Goal: Task Accomplishment & Management: Use online tool/utility

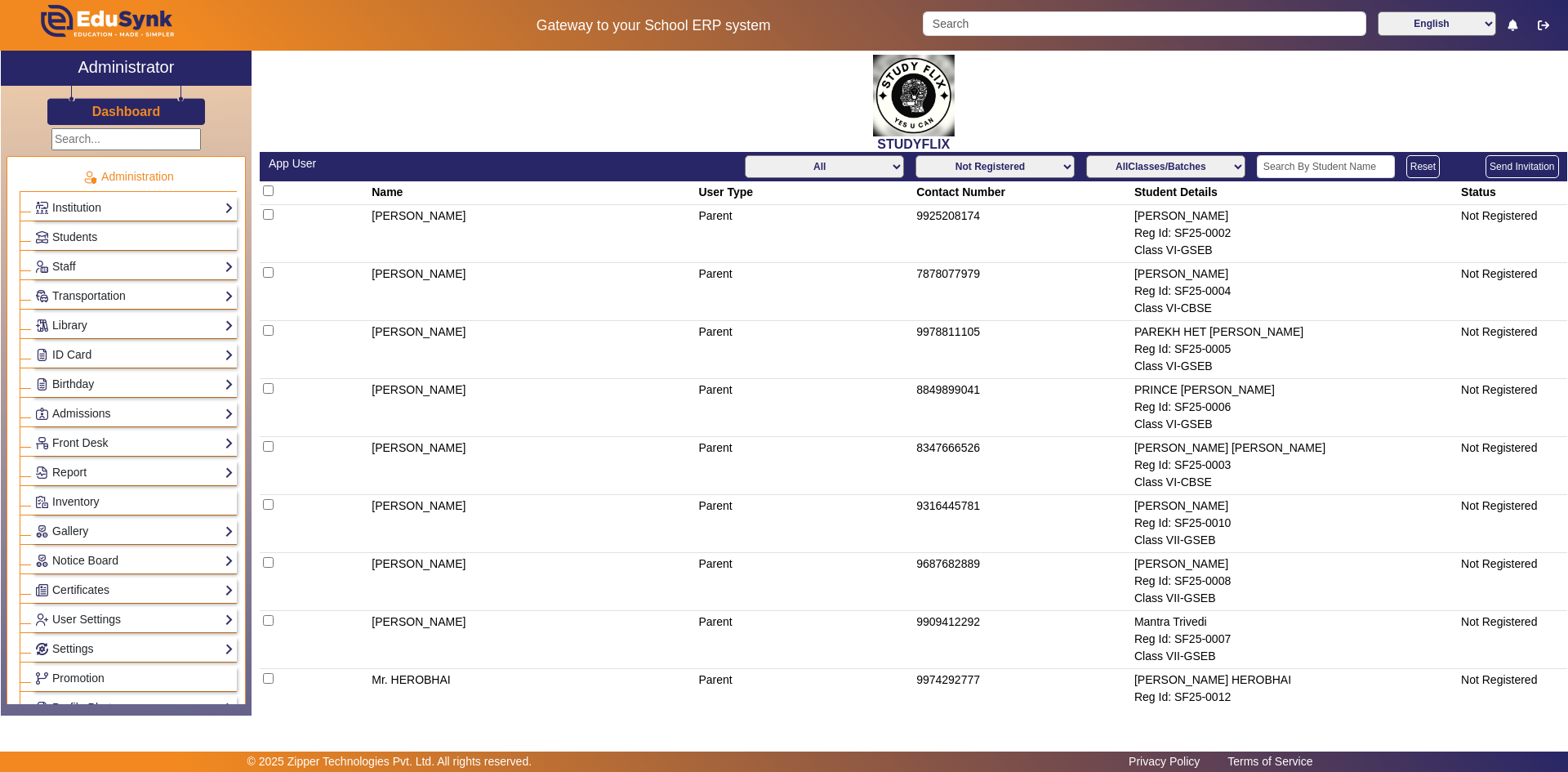
scroll to position [409, 0]
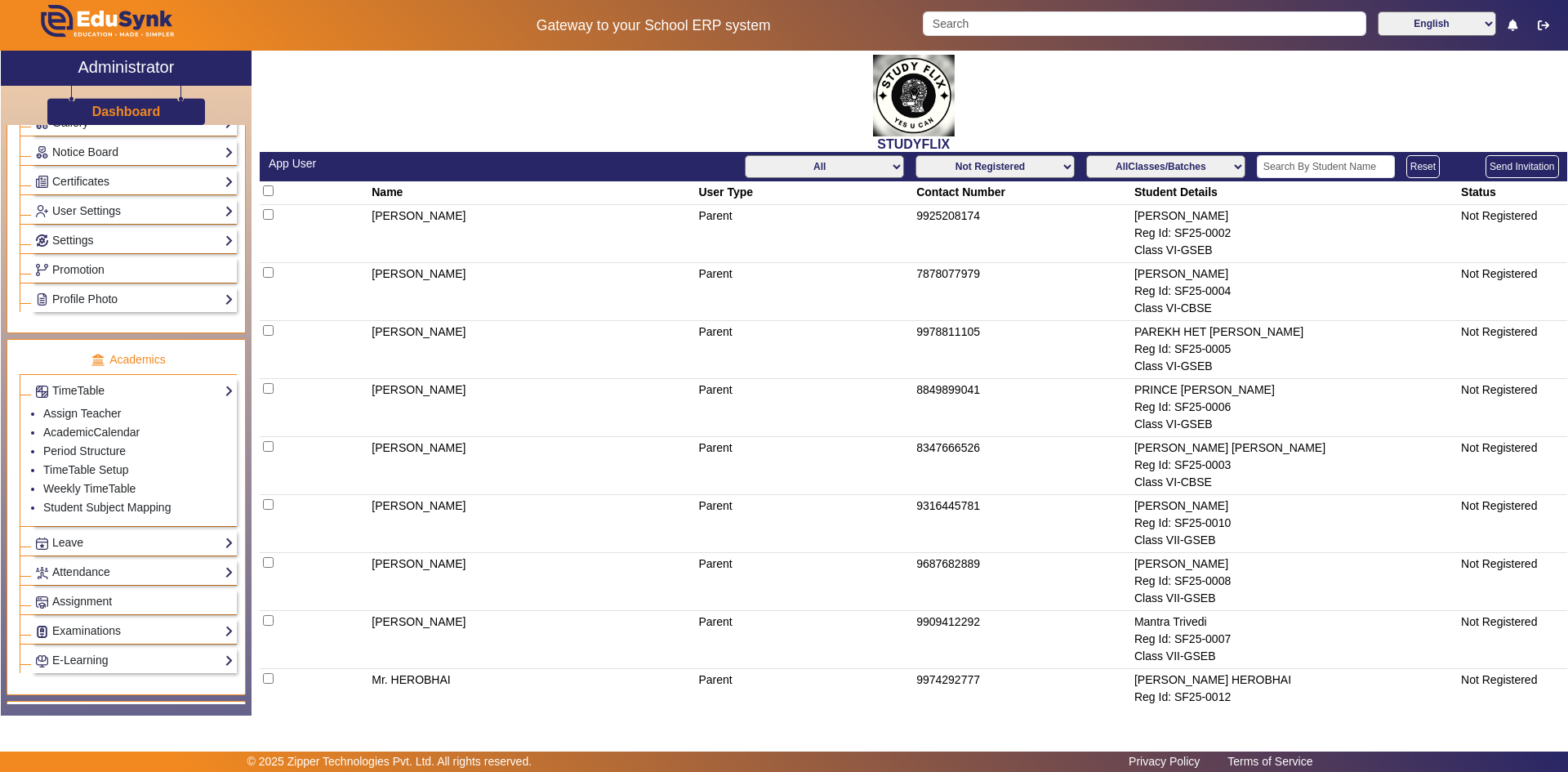
click at [1031, 166] on select "Not Registered Registered" at bounding box center [995, 166] width 159 height 23
select select "registered"
click at [916, 155] on select "Not Registered Registered" at bounding box center [995, 166] width 159 height 23
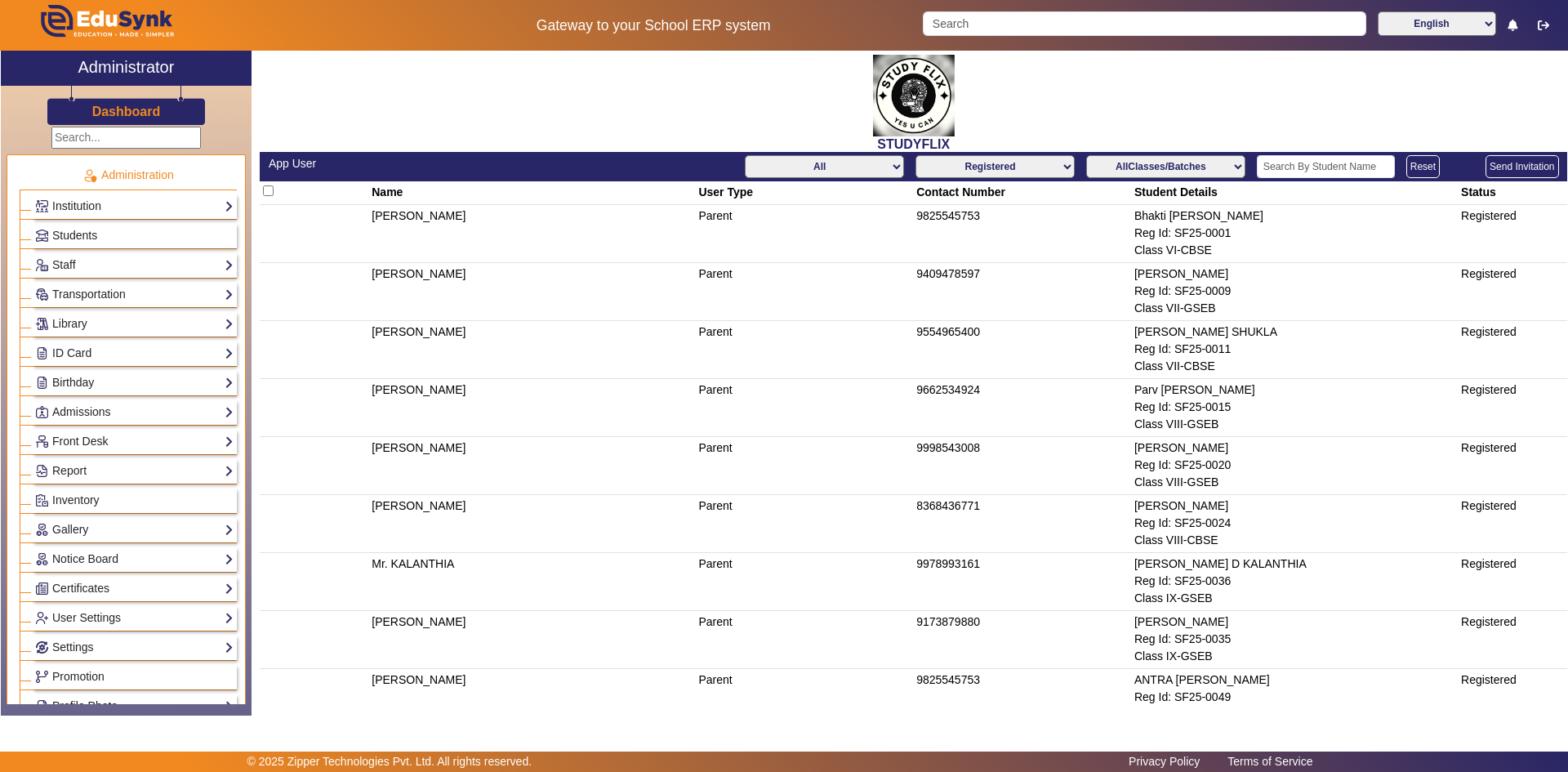
scroll to position [0, 0]
click at [104, 235] on link "Students" at bounding box center [134, 237] width 198 height 19
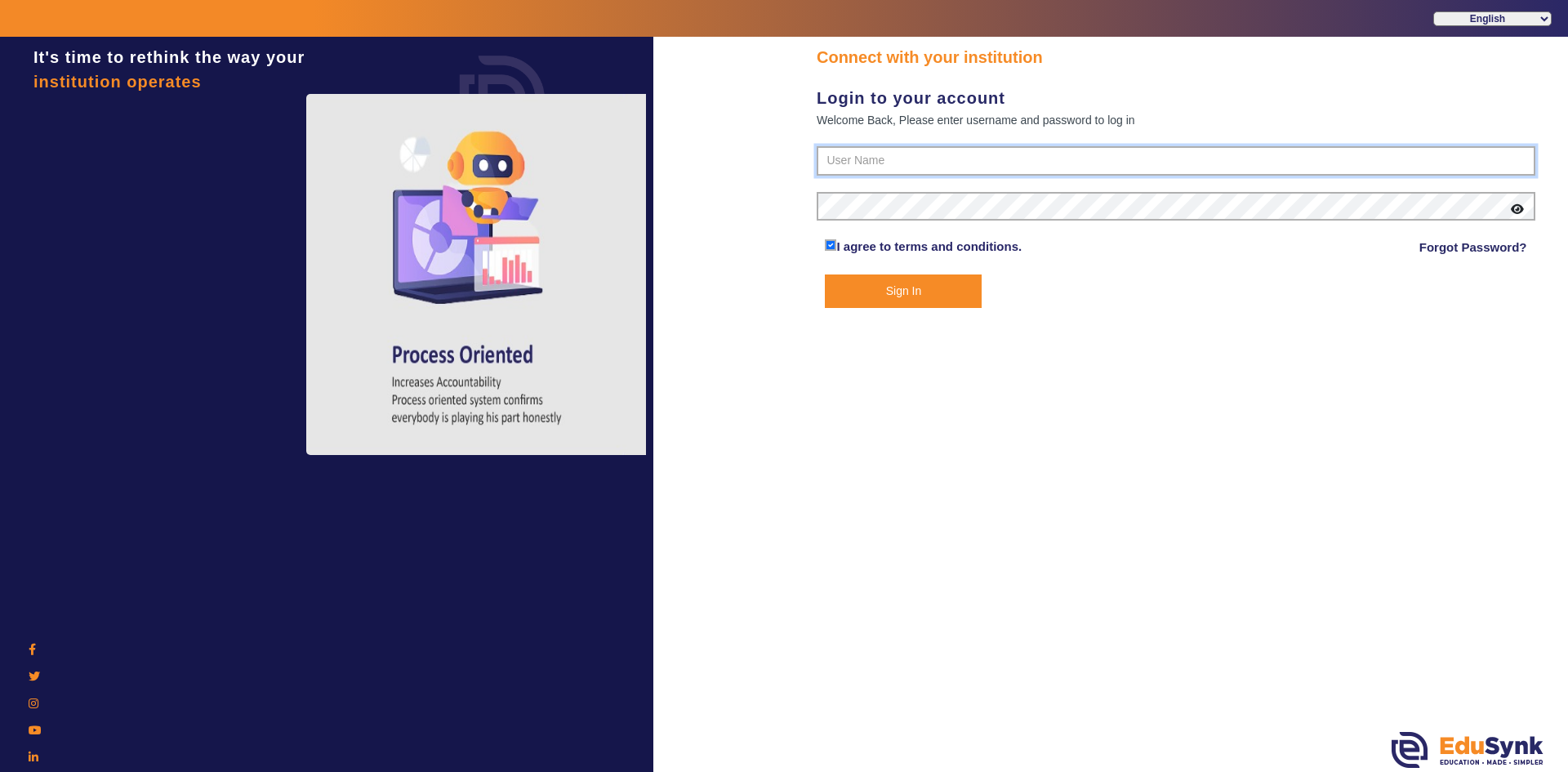
type input "6354922771"
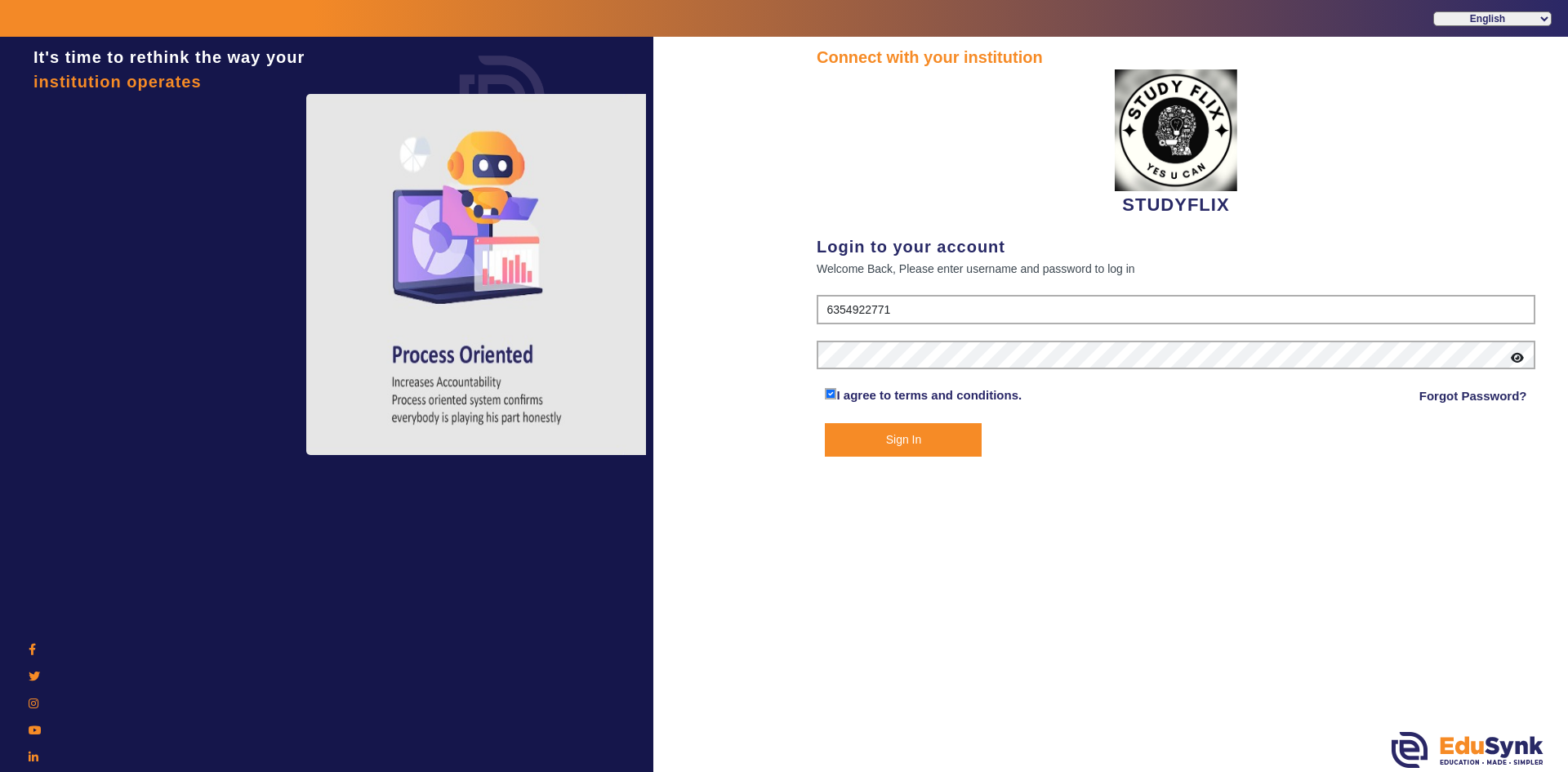
click at [851, 452] on button "Sign In" at bounding box center [903, 440] width 157 height 34
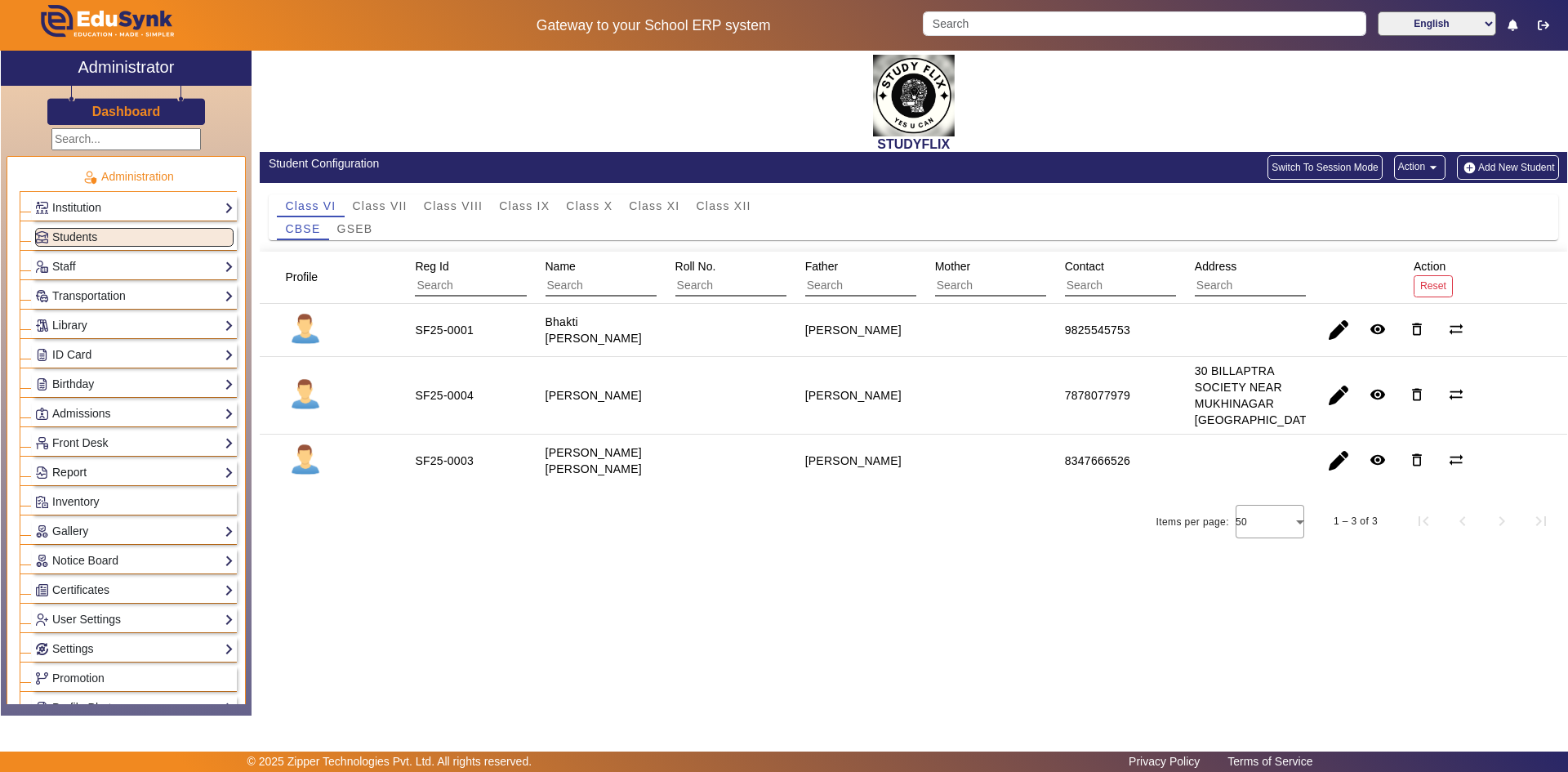
click at [87, 471] on link "Report" at bounding box center [134, 473] width 198 height 19
click at [84, 414] on link "Admissions" at bounding box center [134, 414] width 198 height 19
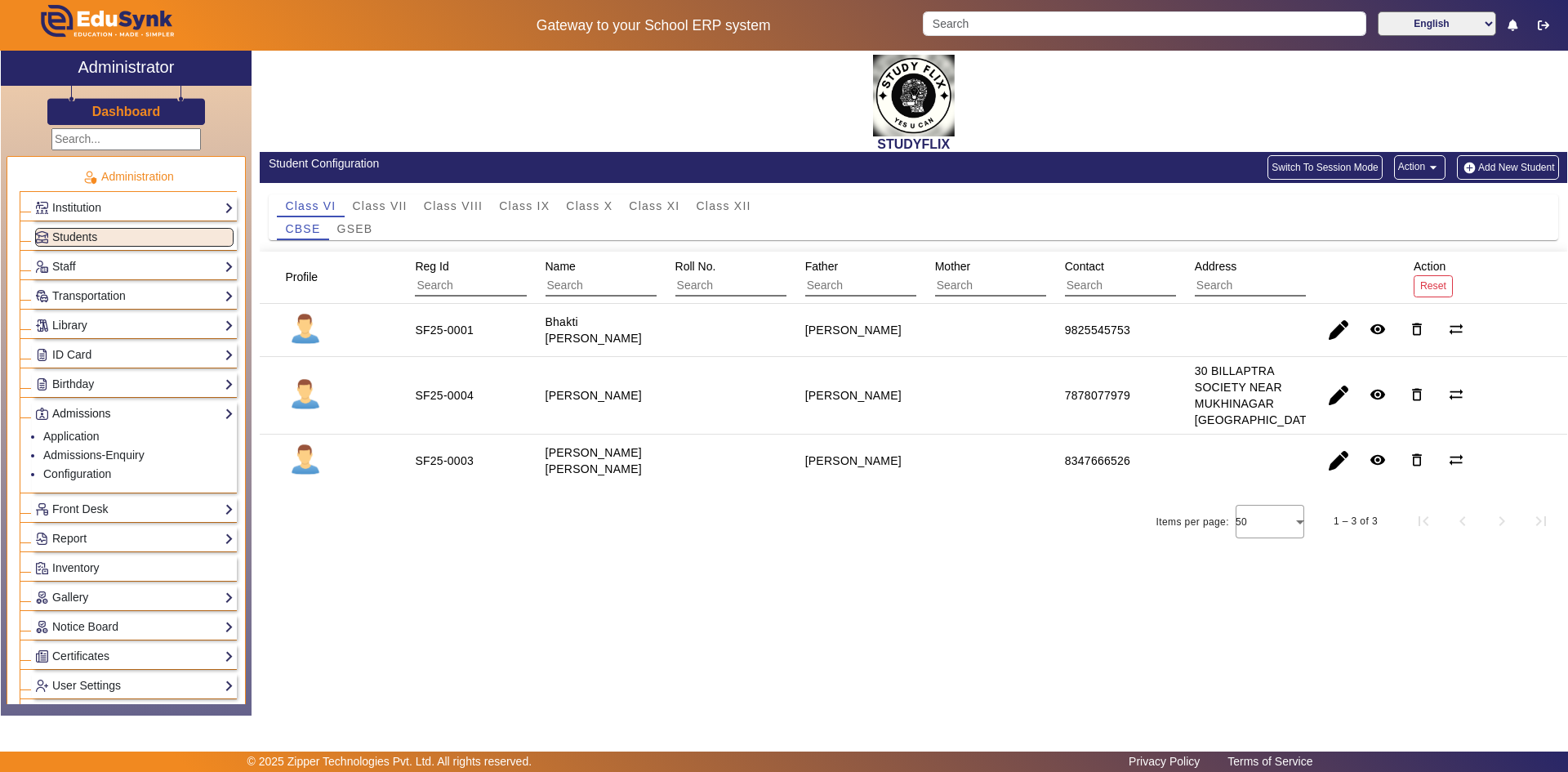
click at [84, 414] on link "Admissions" at bounding box center [134, 414] width 198 height 19
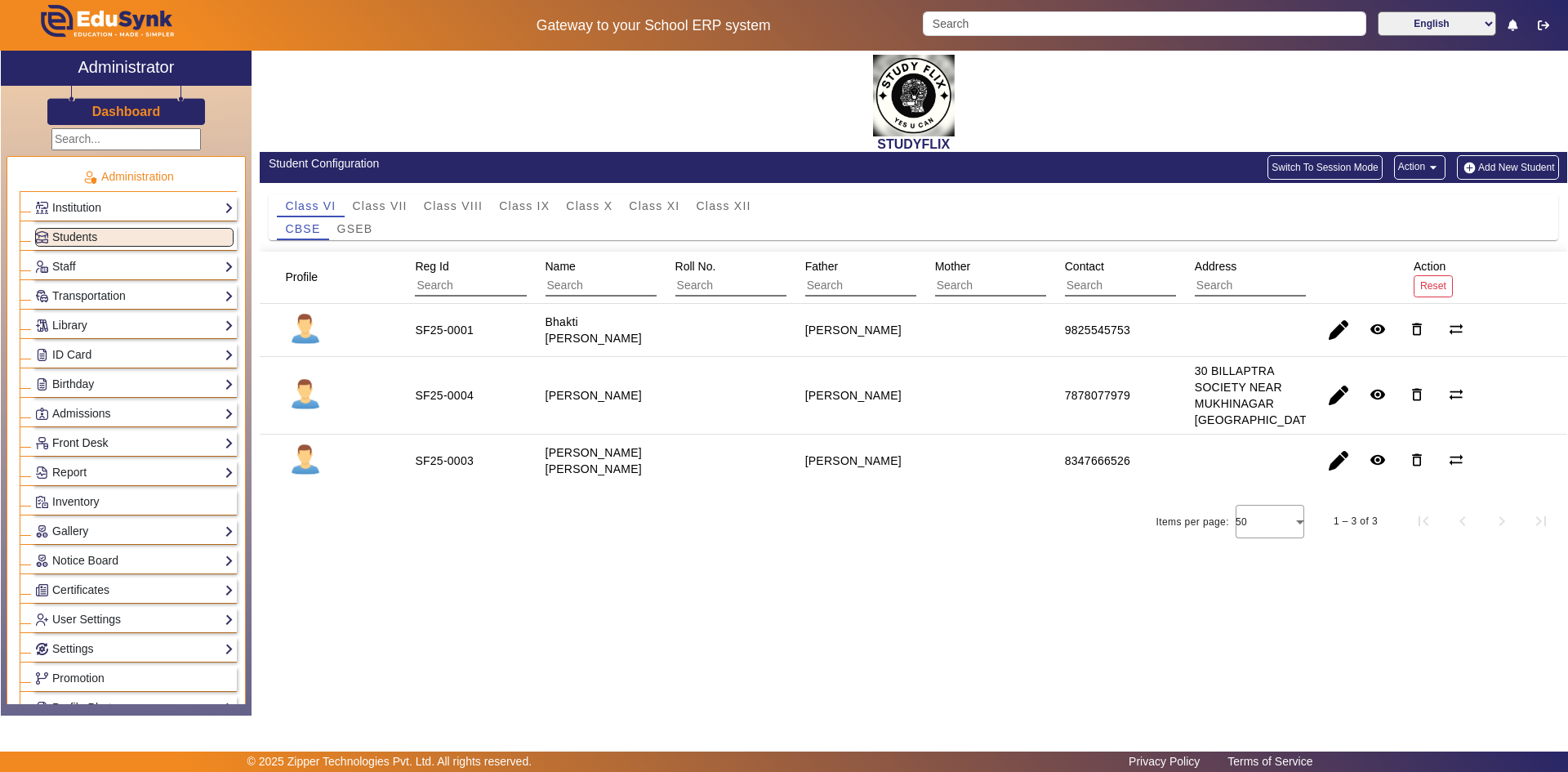
scroll to position [409, 0]
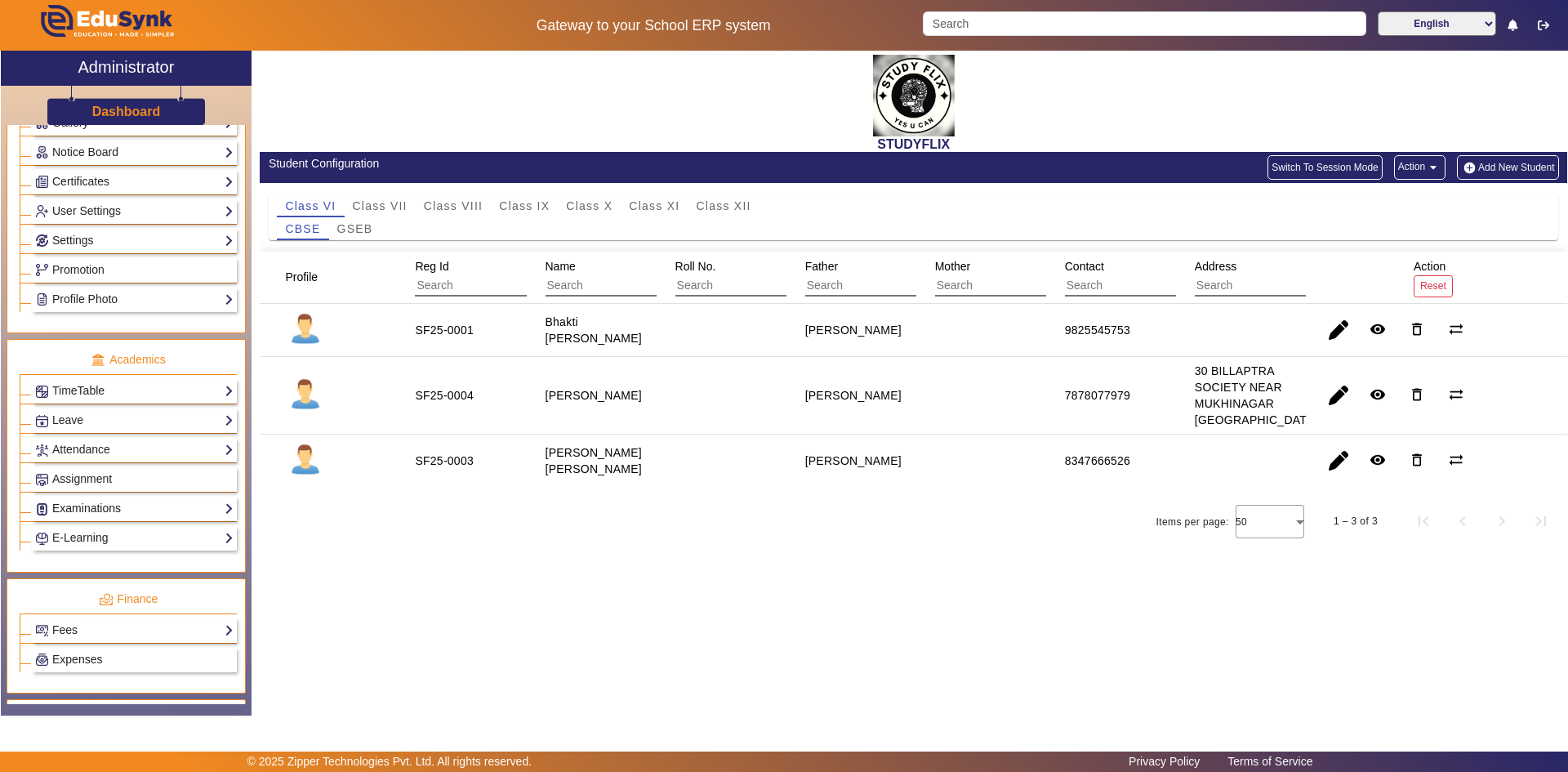
click at [133, 505] on link "Examinations" at bounding box center [134, 509] width 198 height 19
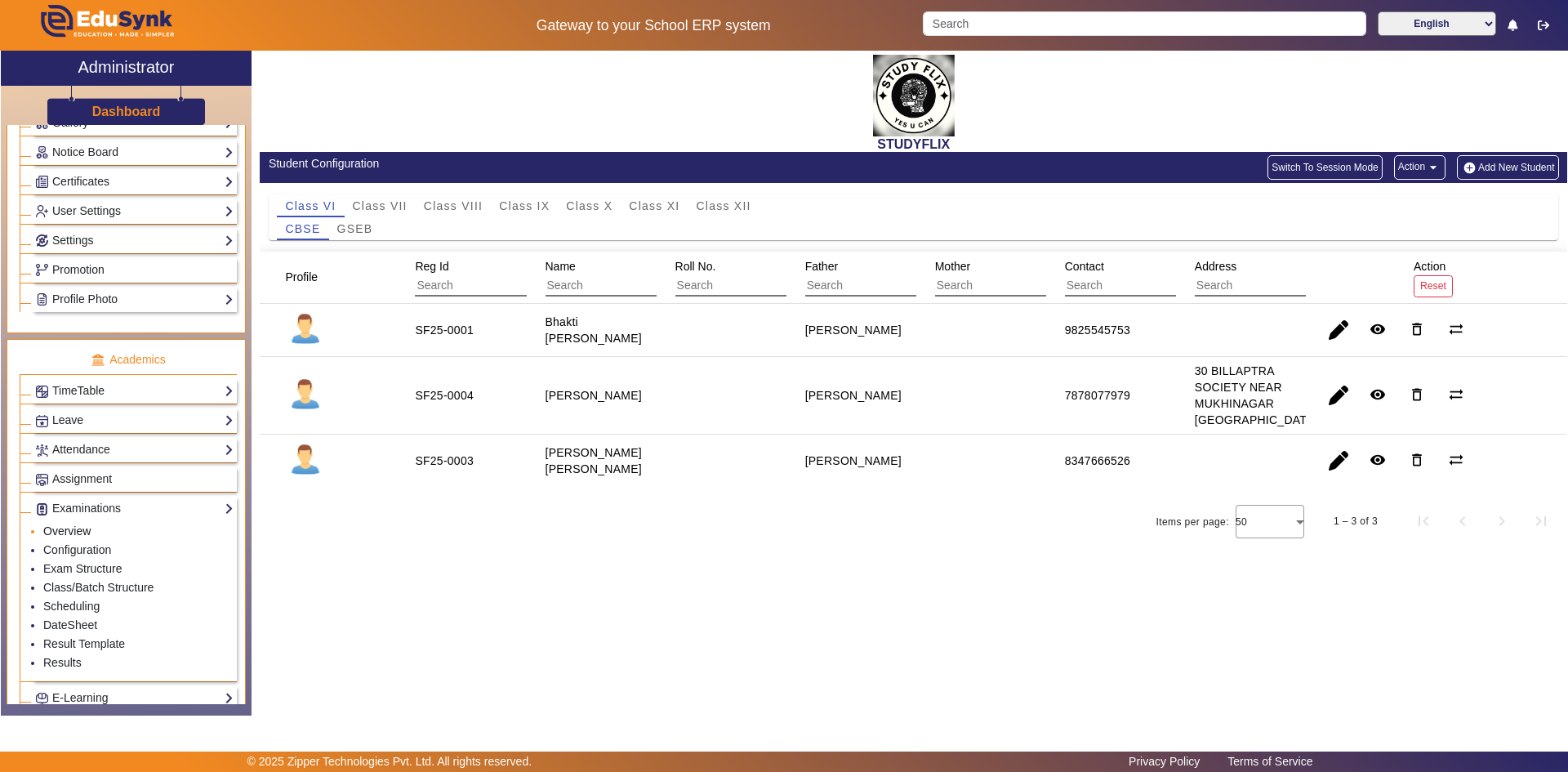
click at [72, 529] on link "Overview" at bounding box center [67, 531] width 48 height 13
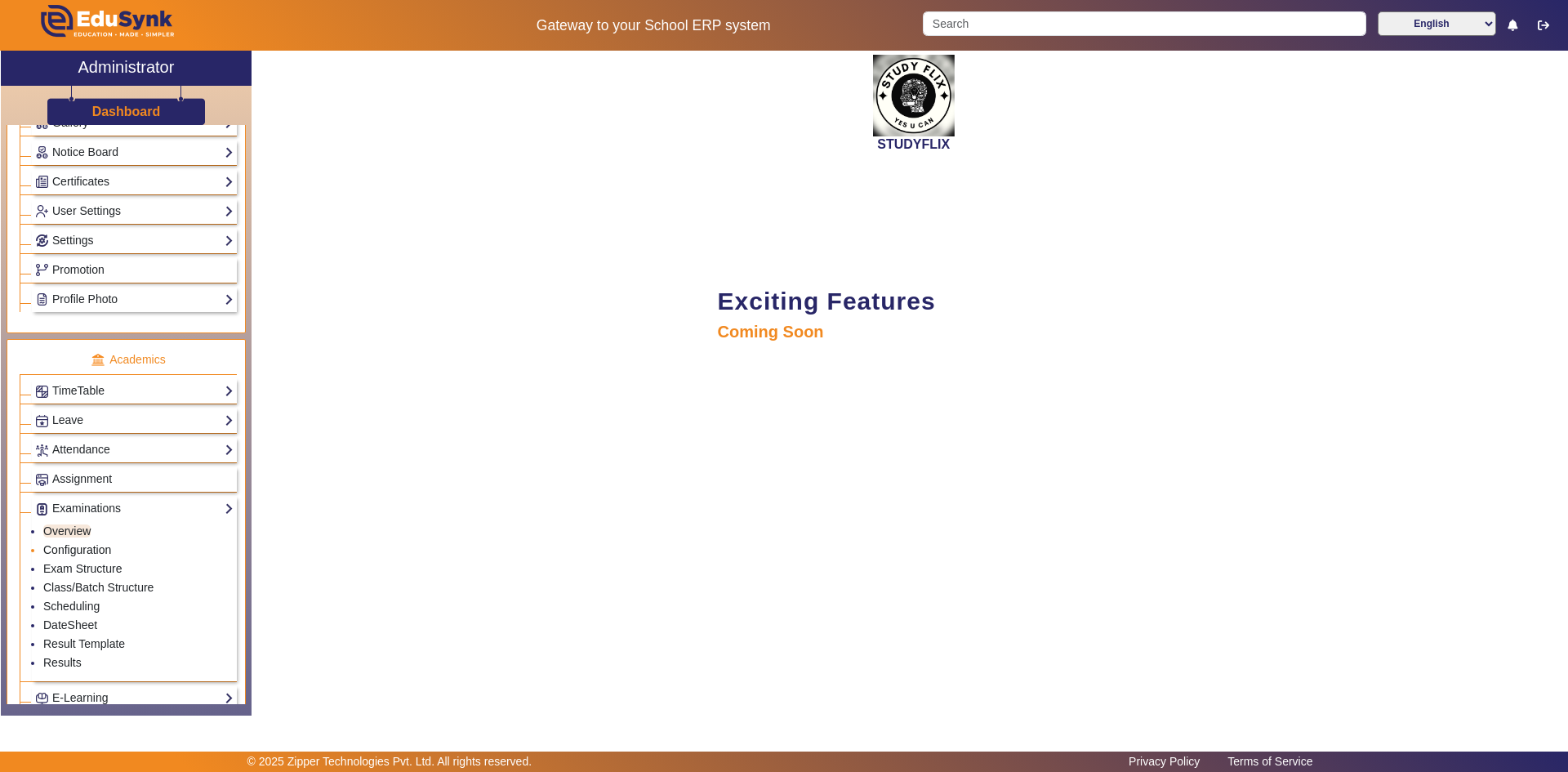
click at [70, 550] on link "Configuration" at bounding box center [77, 550] width 67 height 13
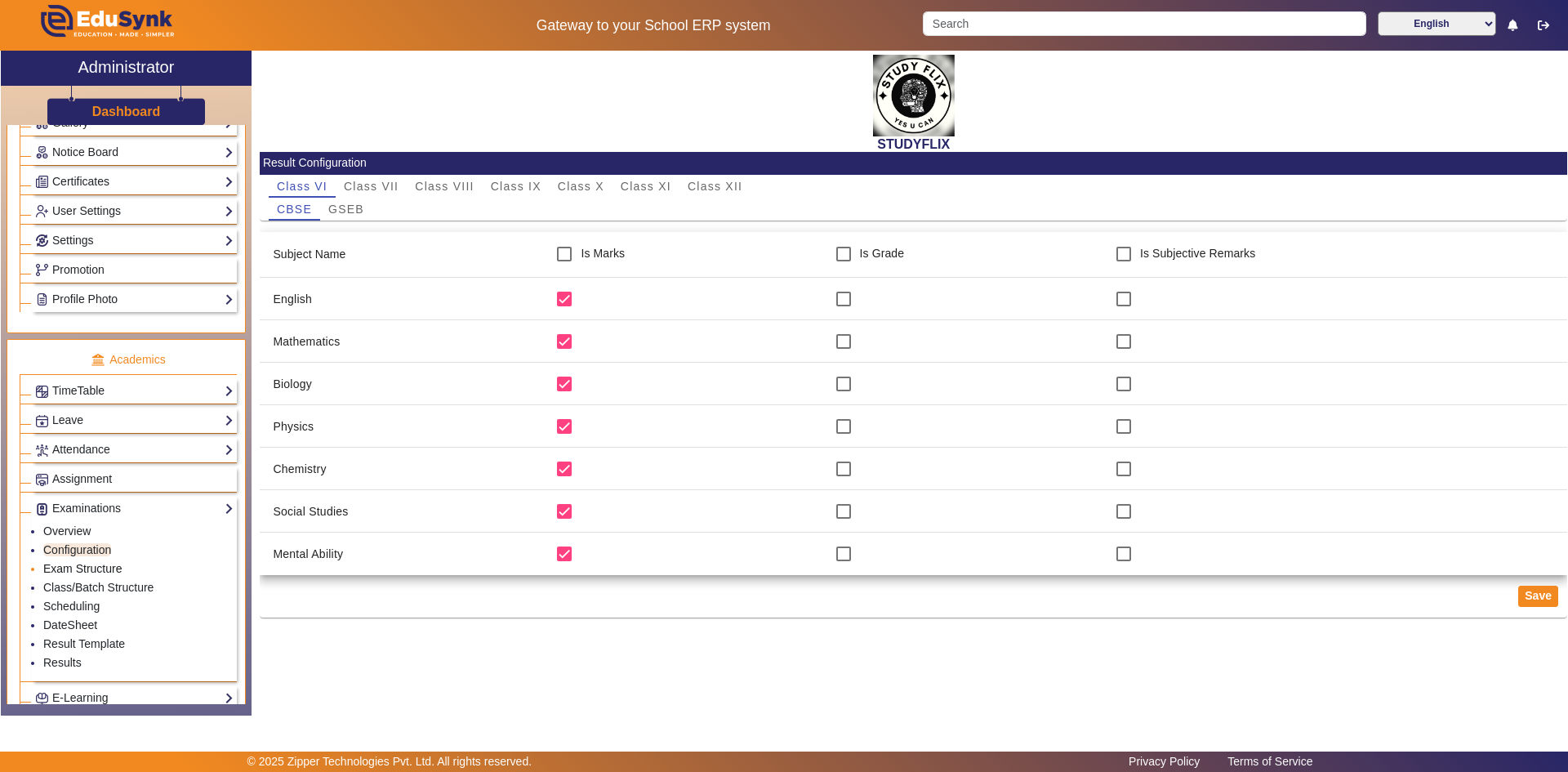
click at [79, 566] on link "Exam Structure" at bounding box center [82, 568] width 79 height 13
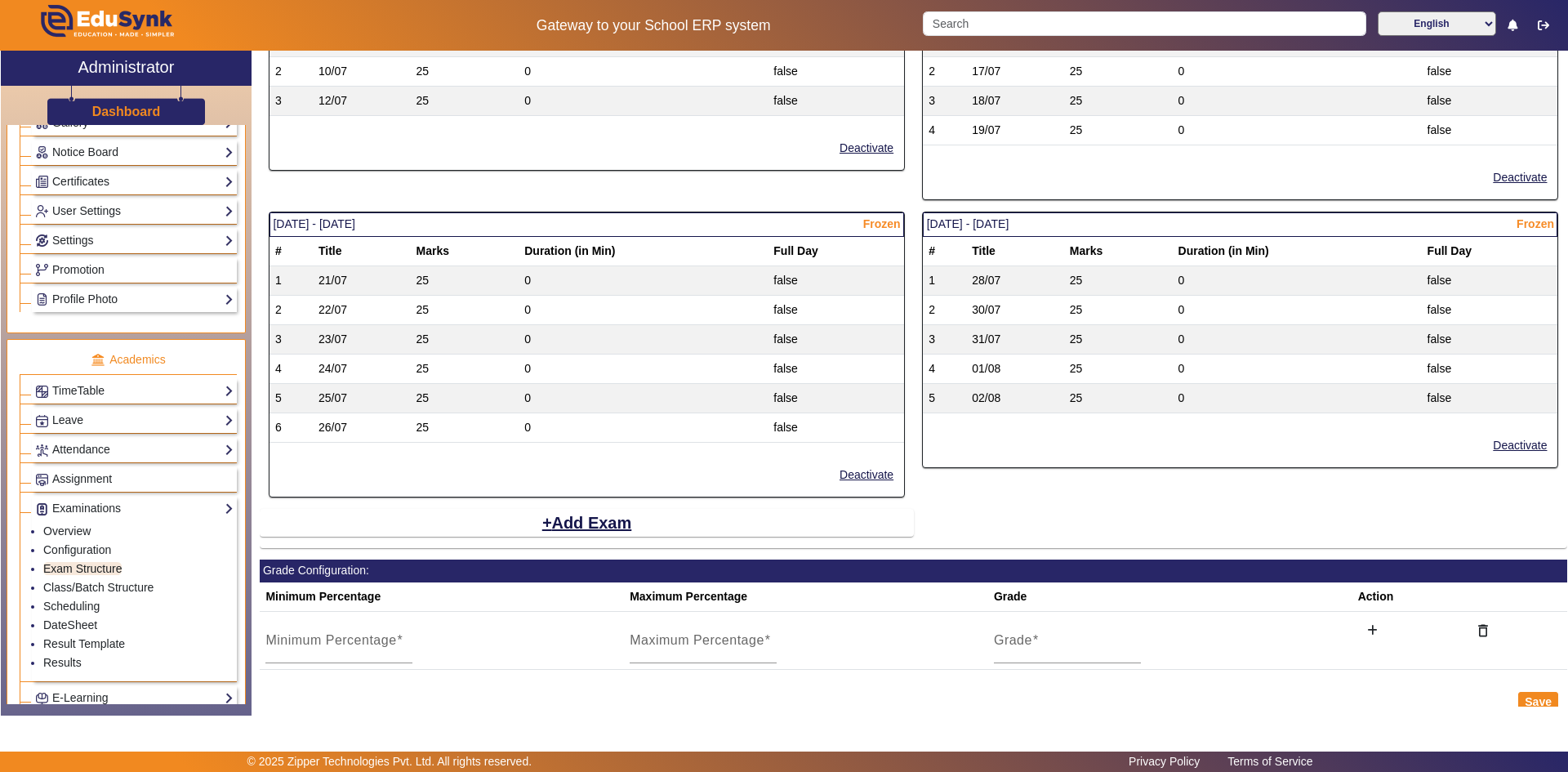
scroll to position [901, 0]
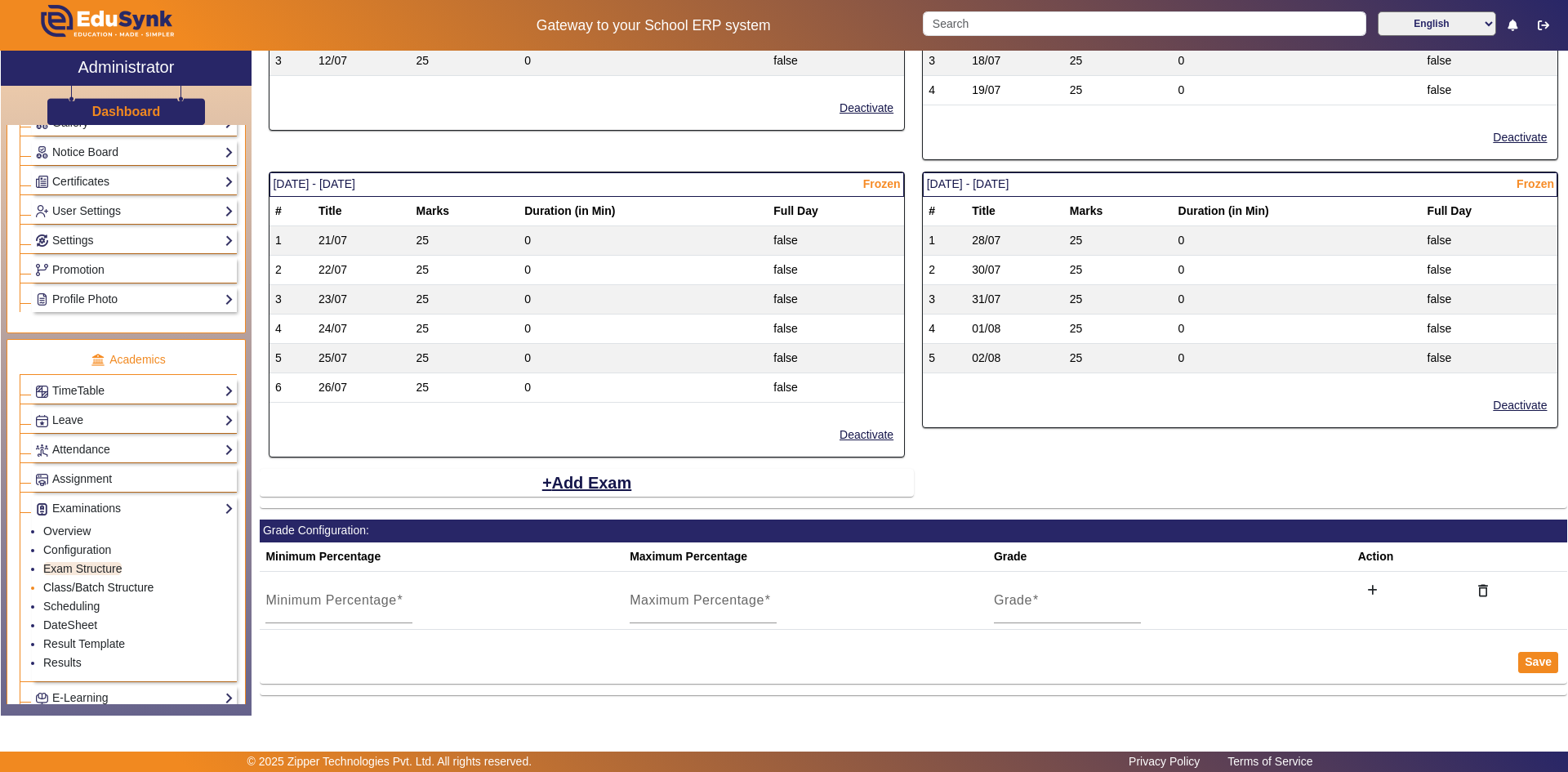
click at [75, 589] on link "Class/Batch Structure" at bounding box center [98, 587] width 110 height 13
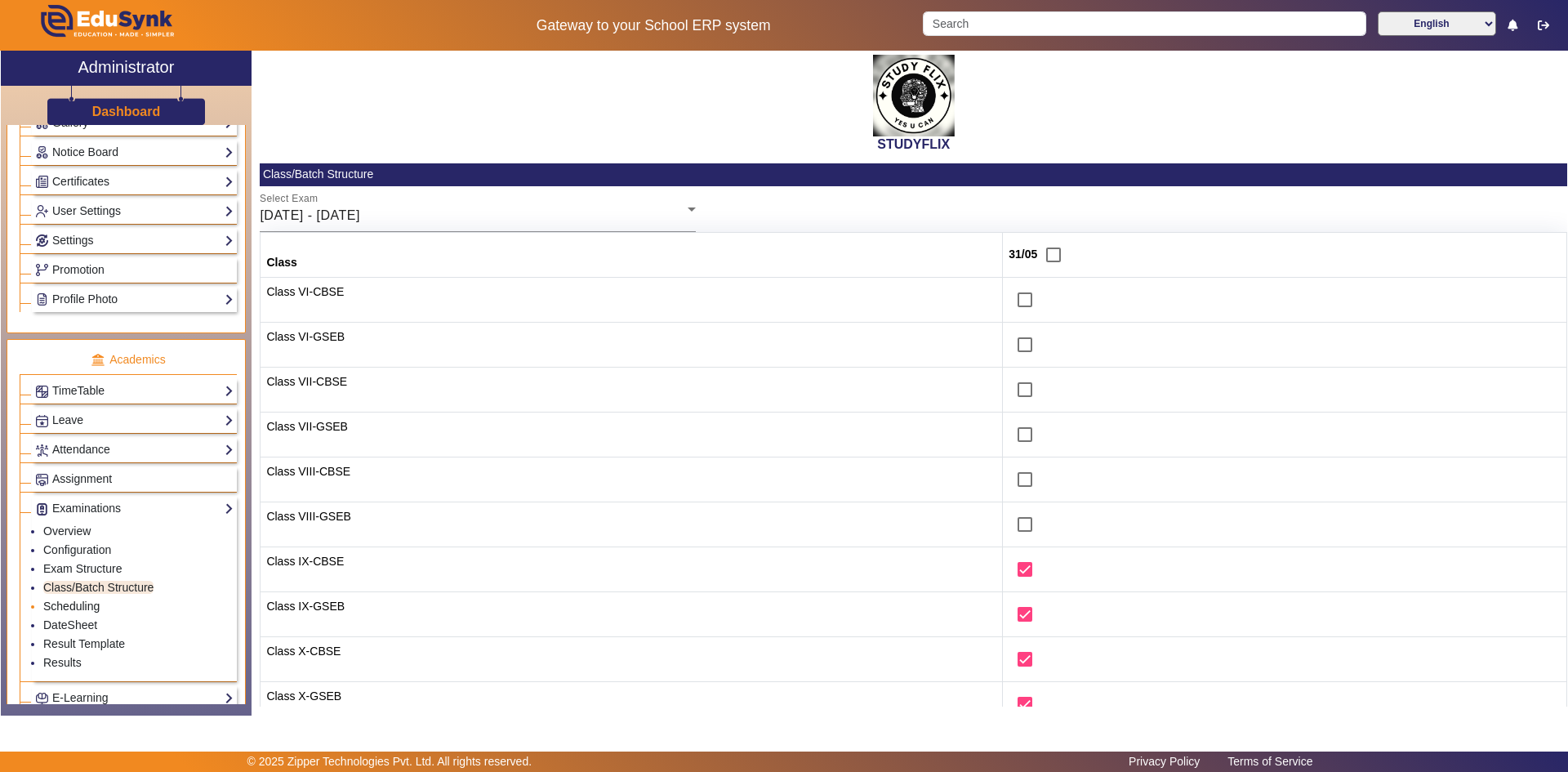
click at [59, 602] on link "Scheduling" at bounding box center [71, 606] width 56 height 13
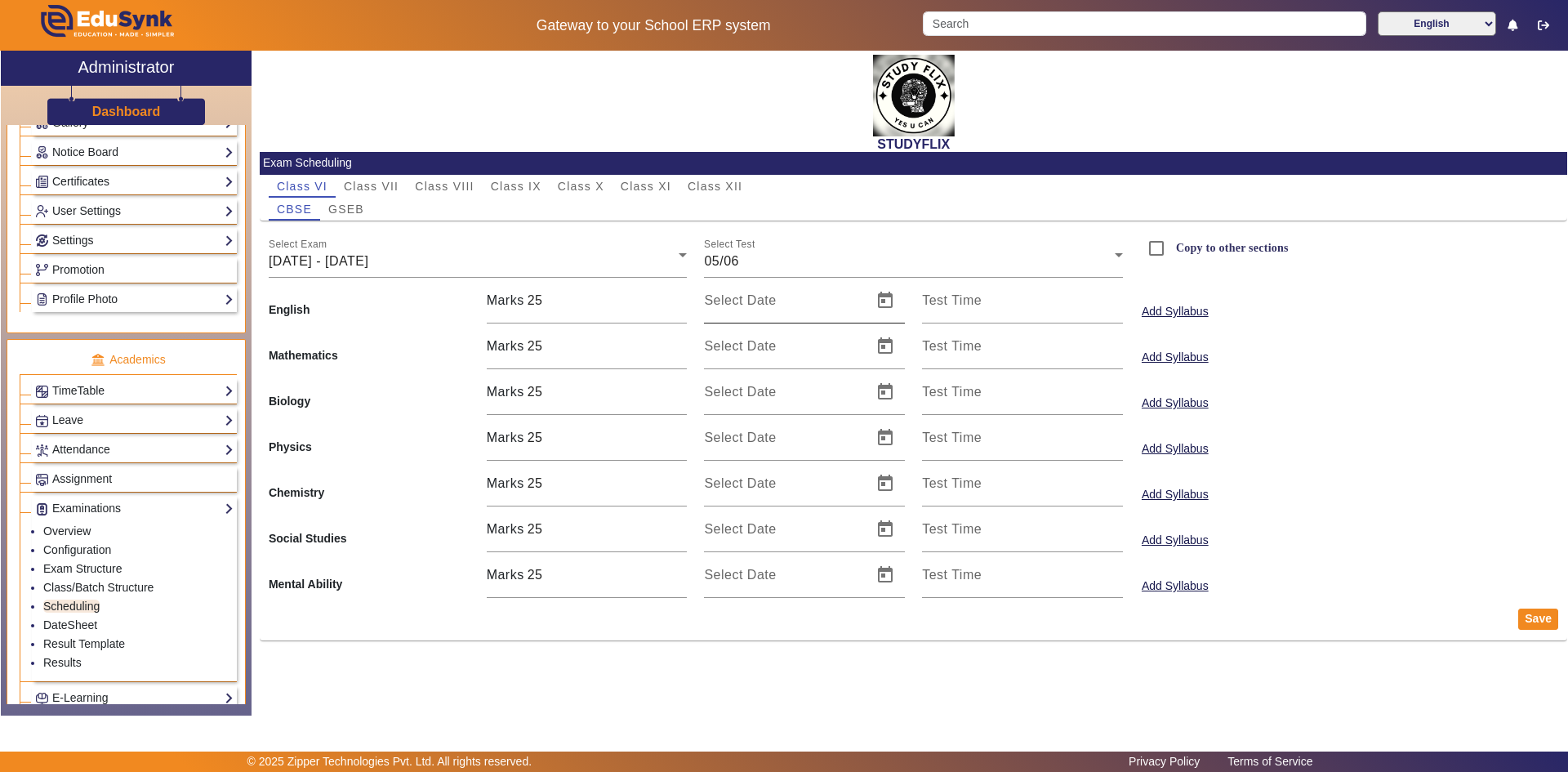
click at [770, 294] on mat-label "Select Date" at bounding box center [740, 300] width 72 height 14
click at [770, 298] on input "Select Date" at bounding box center [783, 307] width 158 height 20
click at [887, 299] on span "Open calendar" at bounding box center [885, 300] width 39 height 39
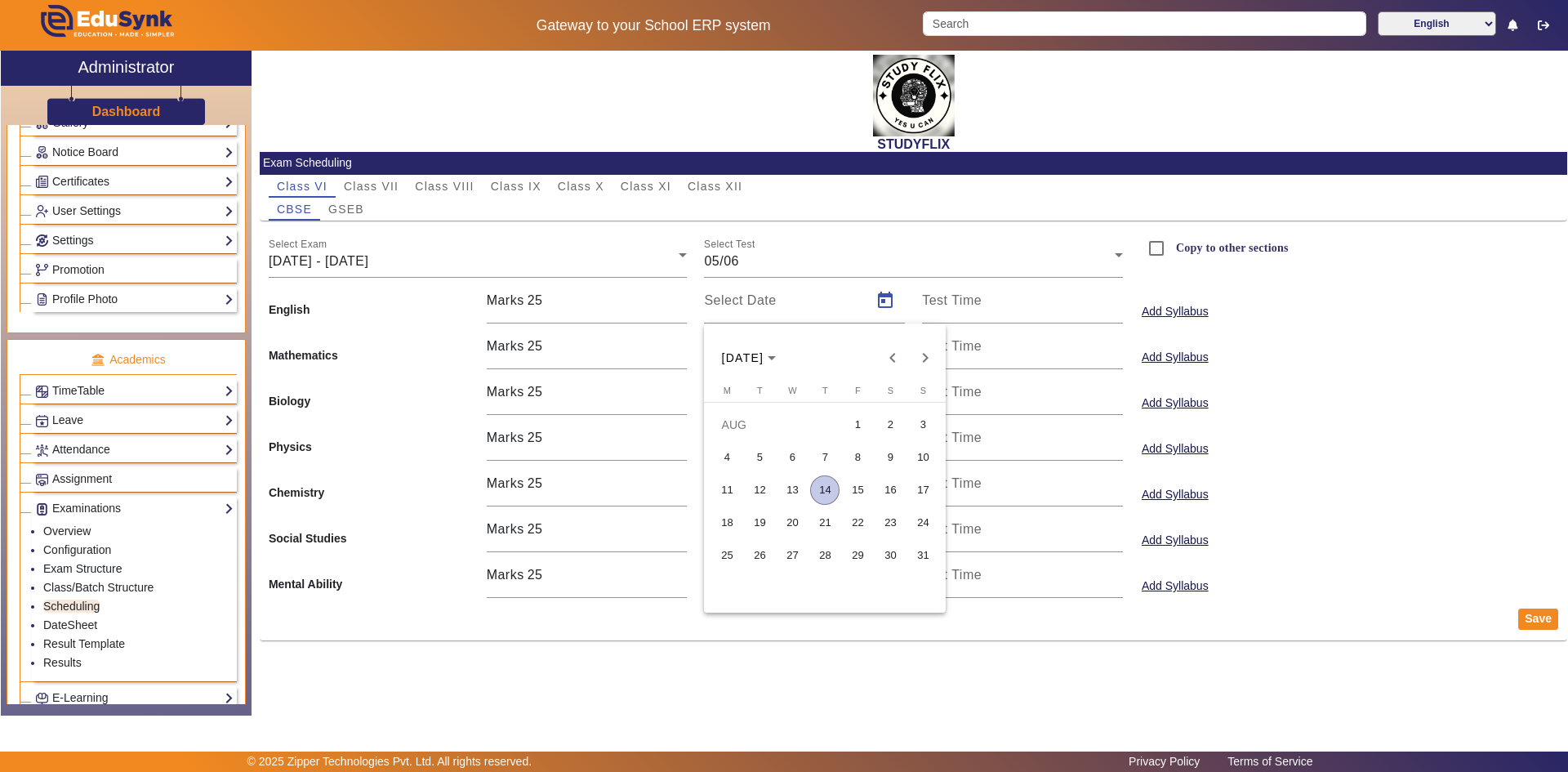
click at [830, 485] on span "14" at bounding box center [825, 490] width 29 height 29
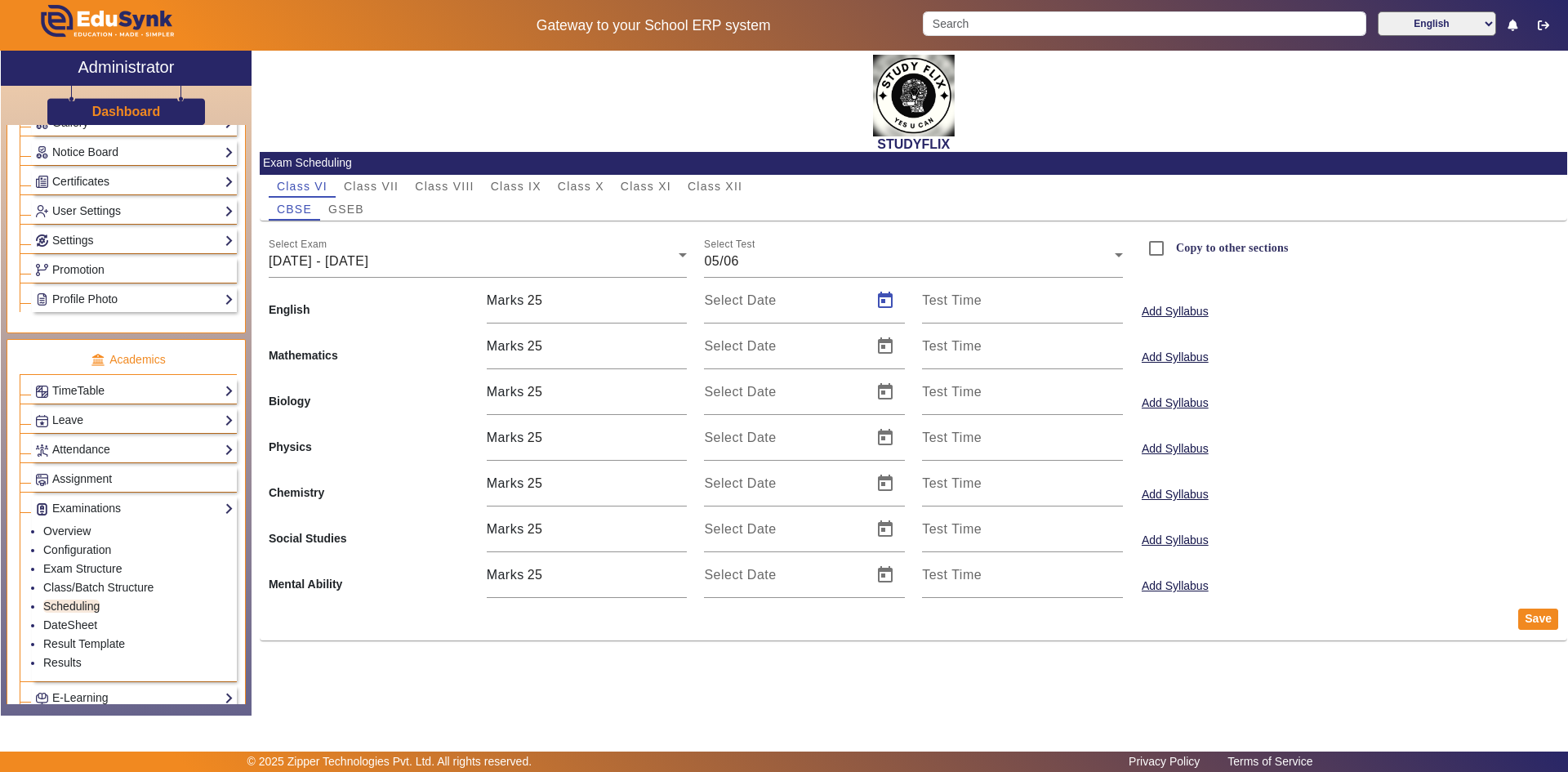
type input "[DATE]"
click at [941, 306] on mat-label "Test Time" at bounding box center [952, 300] width 60 height 14
click at [941, 306] on input "Test Time" at bounding box center [1023, 307] width 201 height 20
click at [1073, 406] on span "Set" at bounding box center [1081, 409] width 106 height 23
type input "3:16 PM"
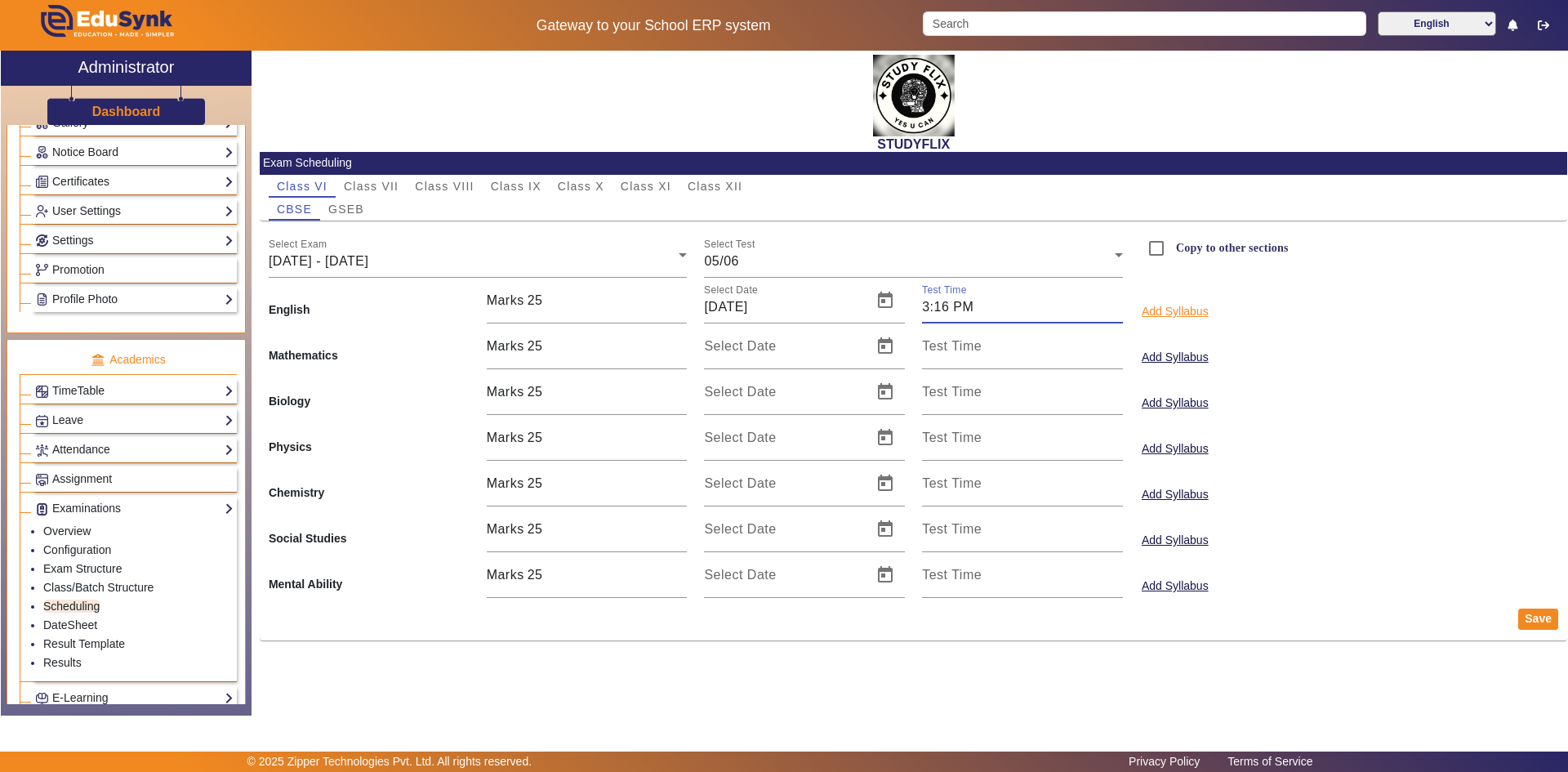
click at [1166, 308] on button "Add Syllabus" at bounding box center [1175, 312] width 70 height 21
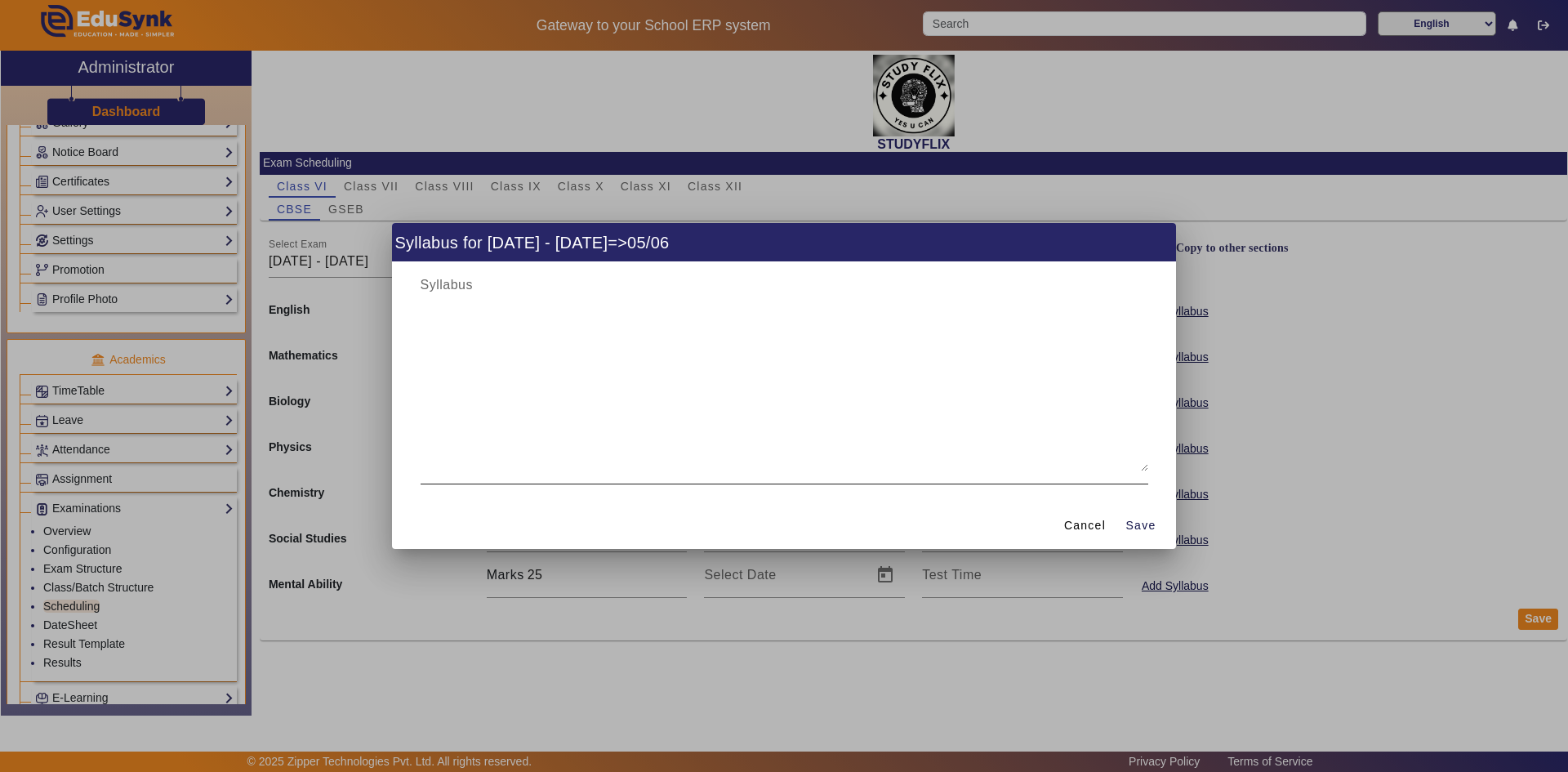
click at [438, 274] on div at bounding box center [784, 373] width 728 height 222
type textarea "CELL"
click at [1087, 531] on span "Cancel" at bounding box center [1085, 526] width 42 height 17
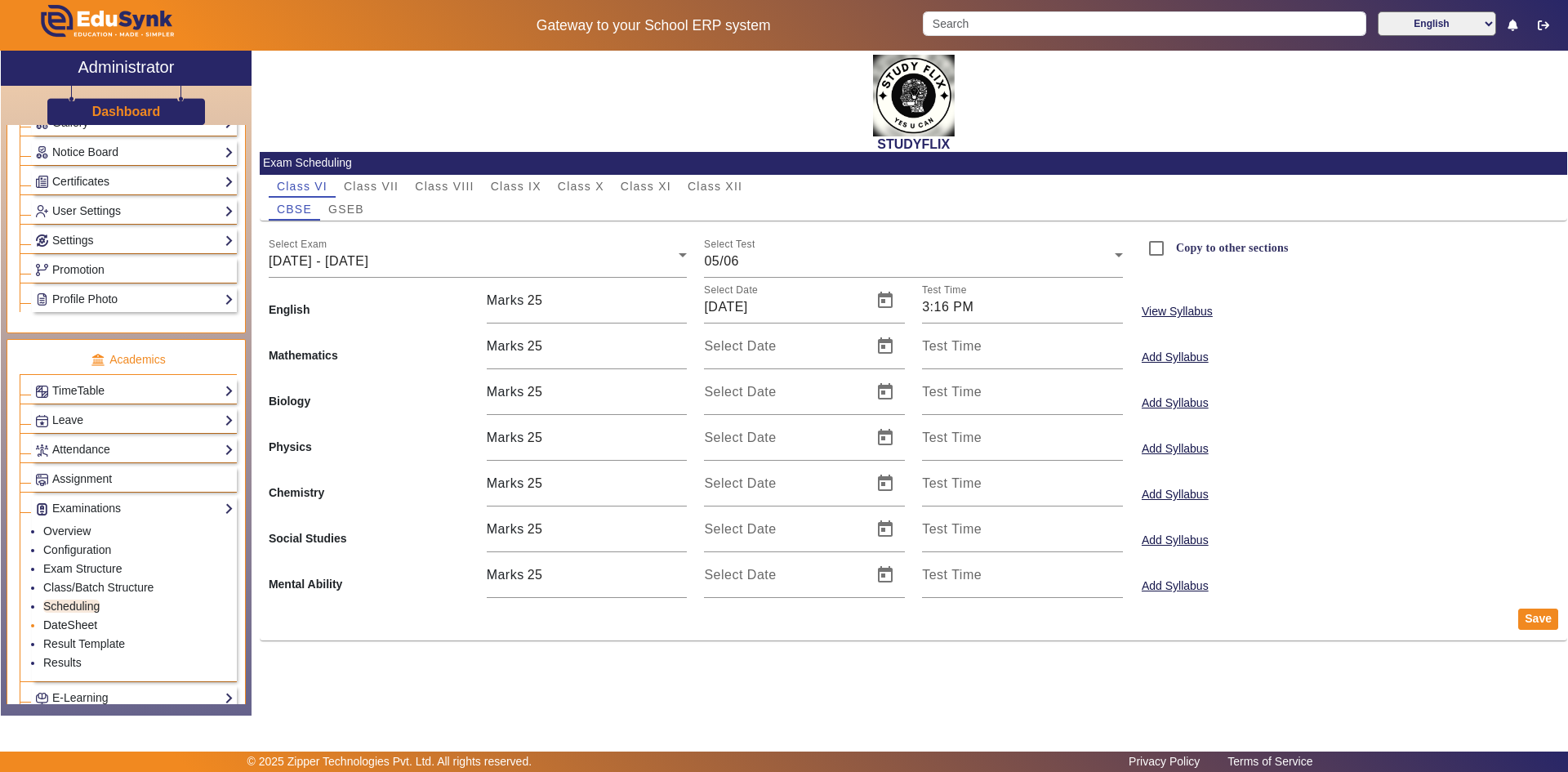
click at [52, 631] on link "DateSheet" at bounding box center [70, 625] width 54 height 13
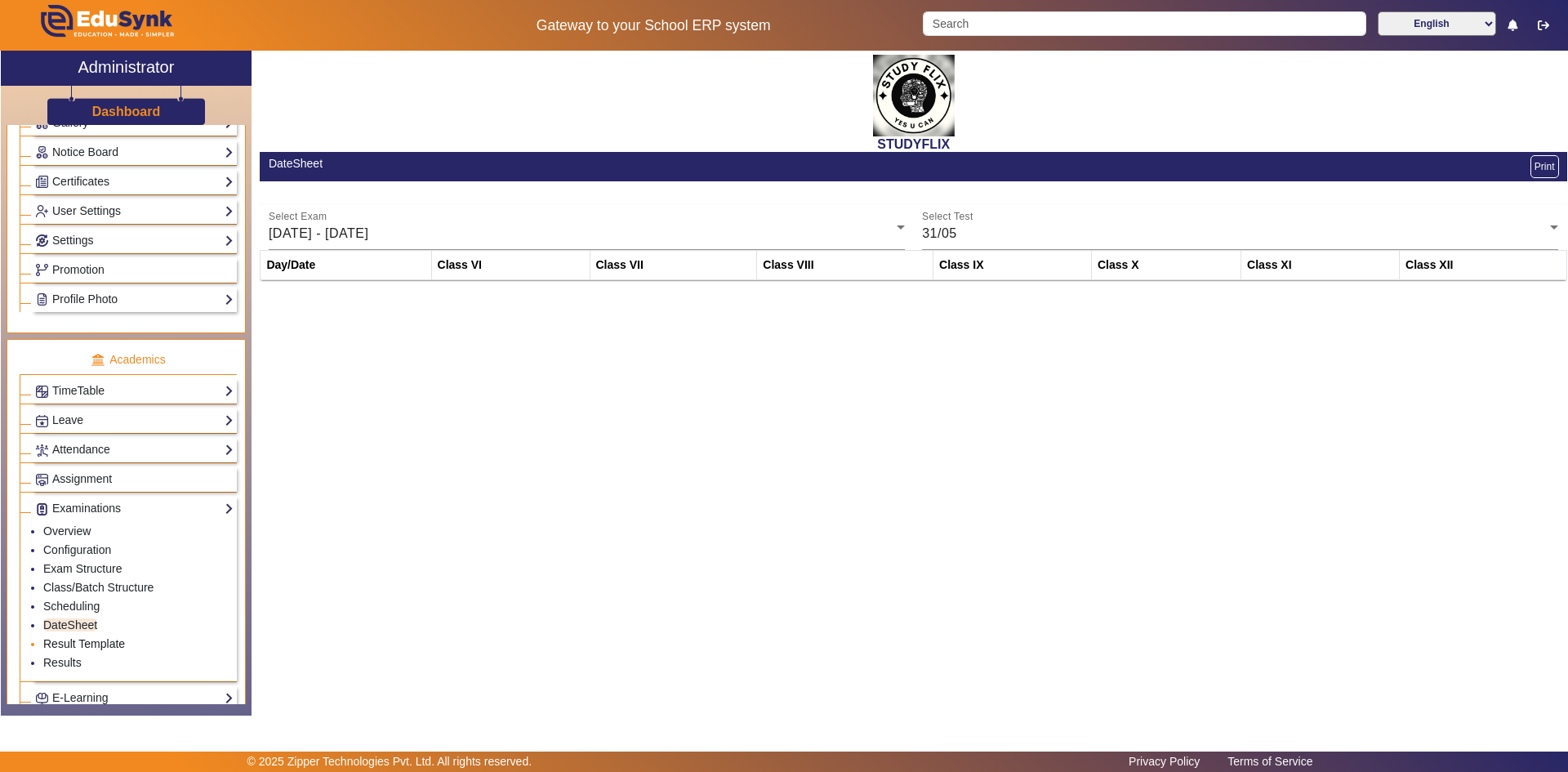
click at [74, 639] on link "Result Template" at bounding box center [84, 643] width 81 height 13
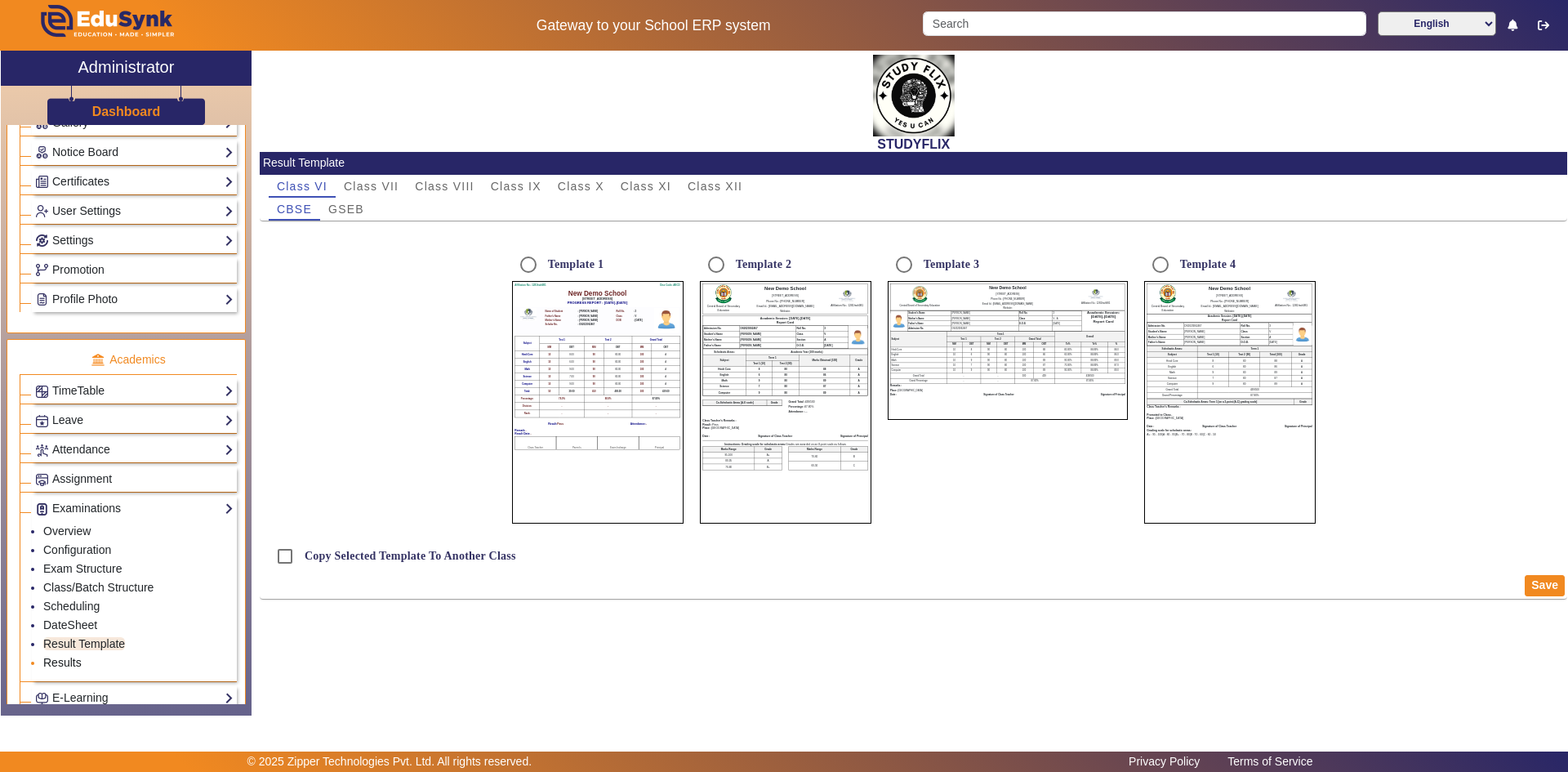
click at [72, 664] on link "Results" at bounding box center [62, 662] width 38 height 13
click at [74, 660] on link "Results" at bounding box center [62, 662] width 38 height 13
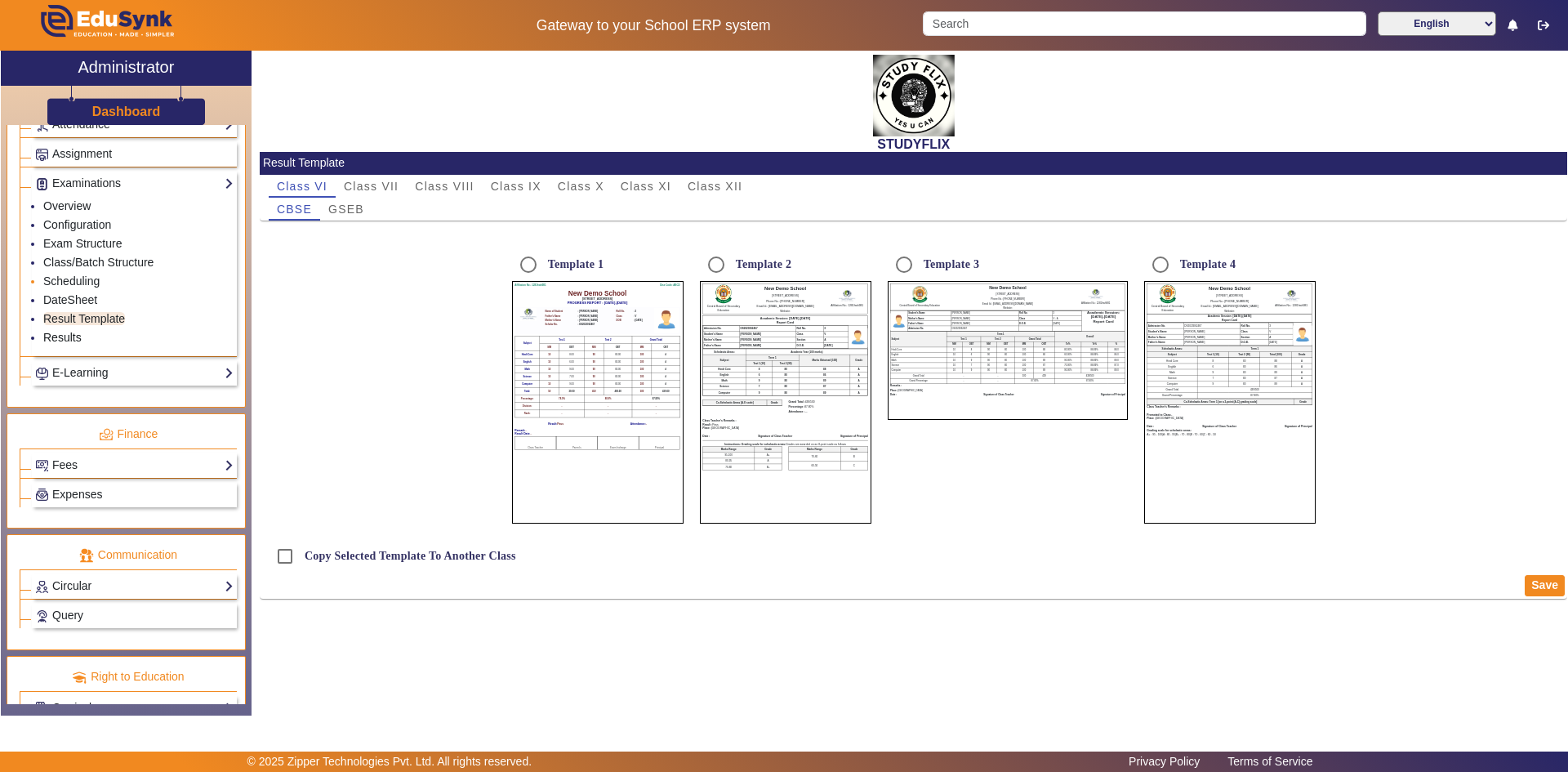
scroll to position [736, 0]
click at [72, 462] on link "Fees" at bounding box center [134, 464] width 198 height 19
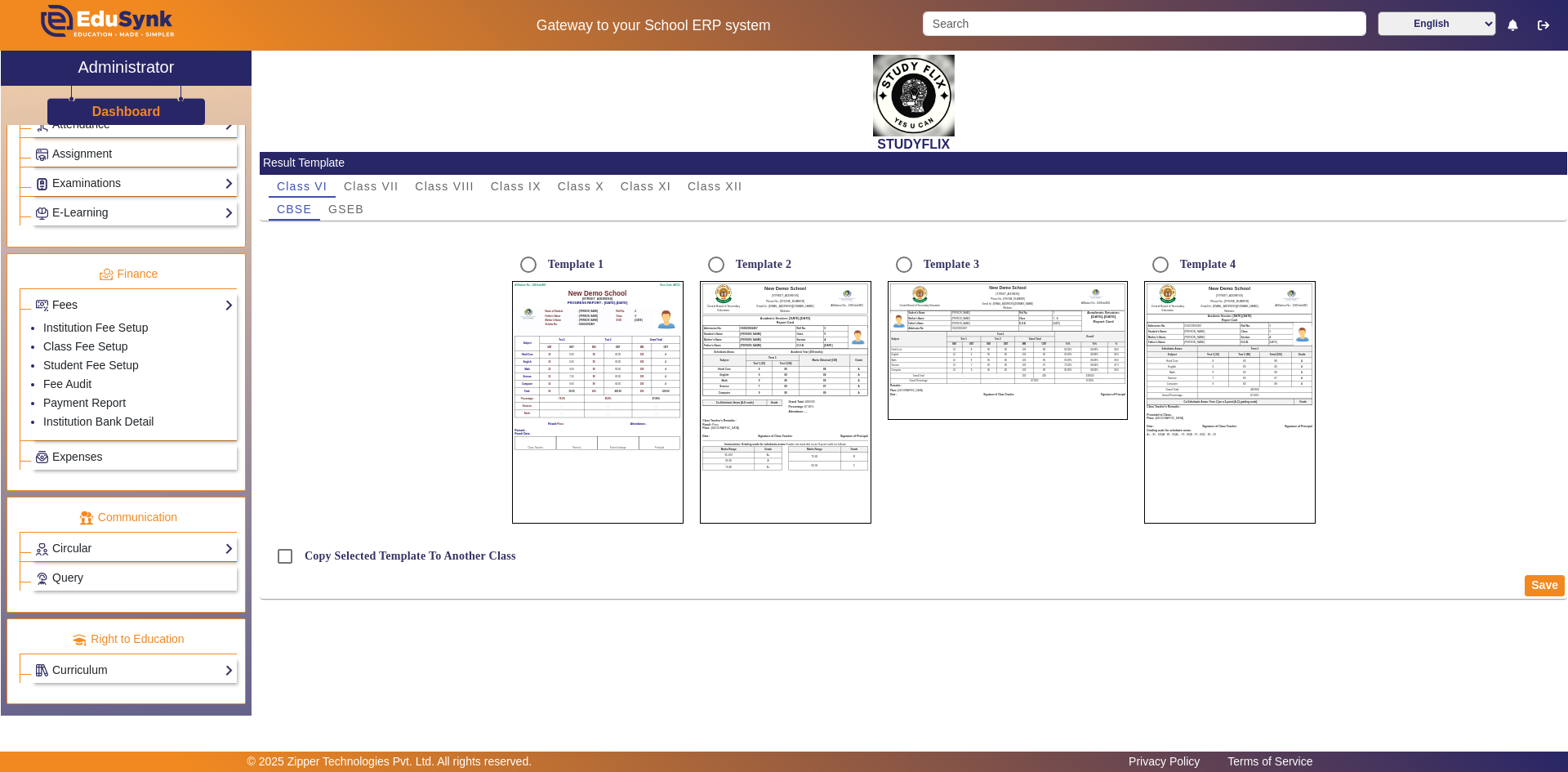
scroll to position [734, 0]
click at [72, 326] on link "Institution Fee Setup" at bounding box center [95, 327] width 105 height 13
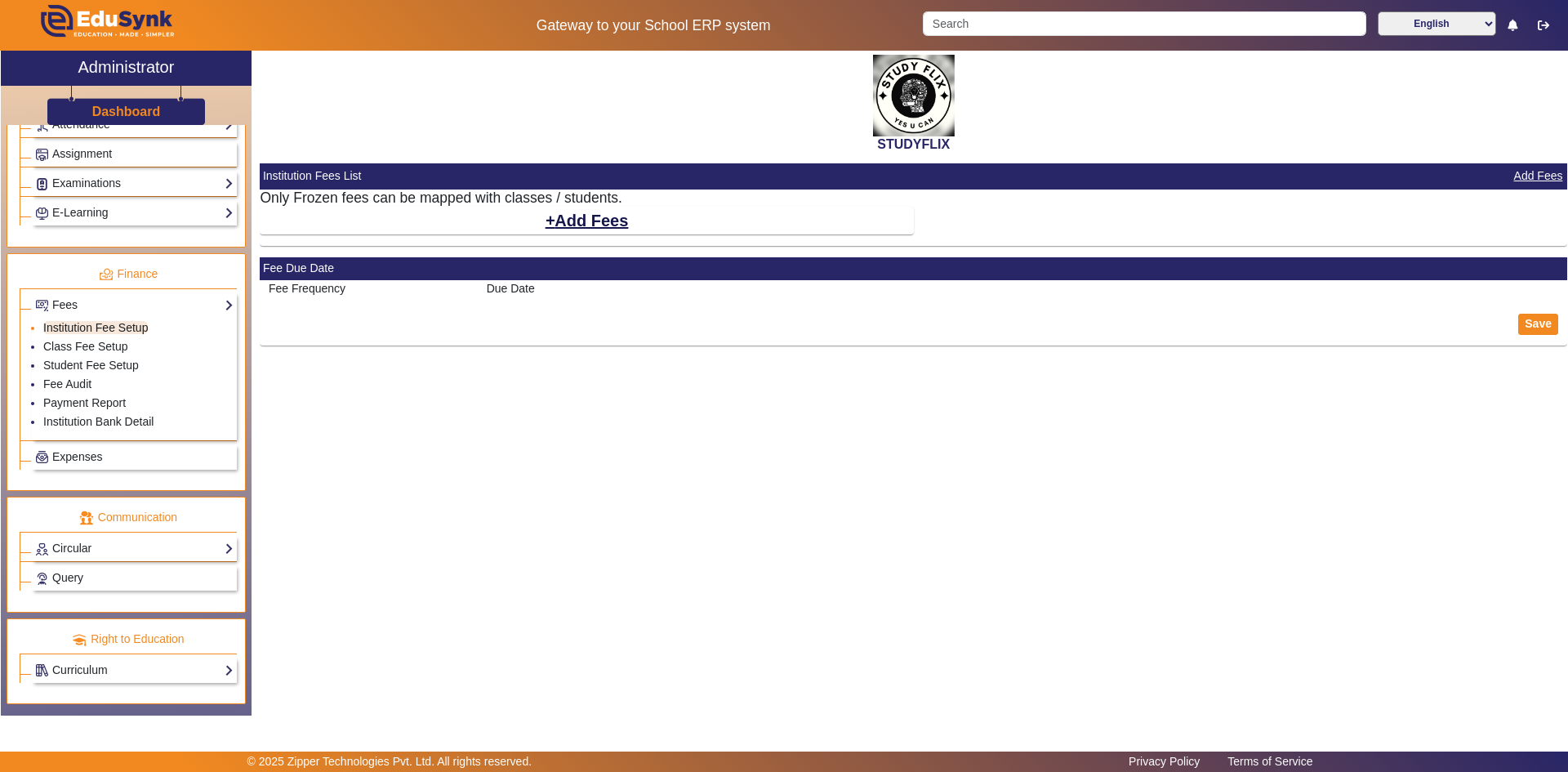
select select "10"
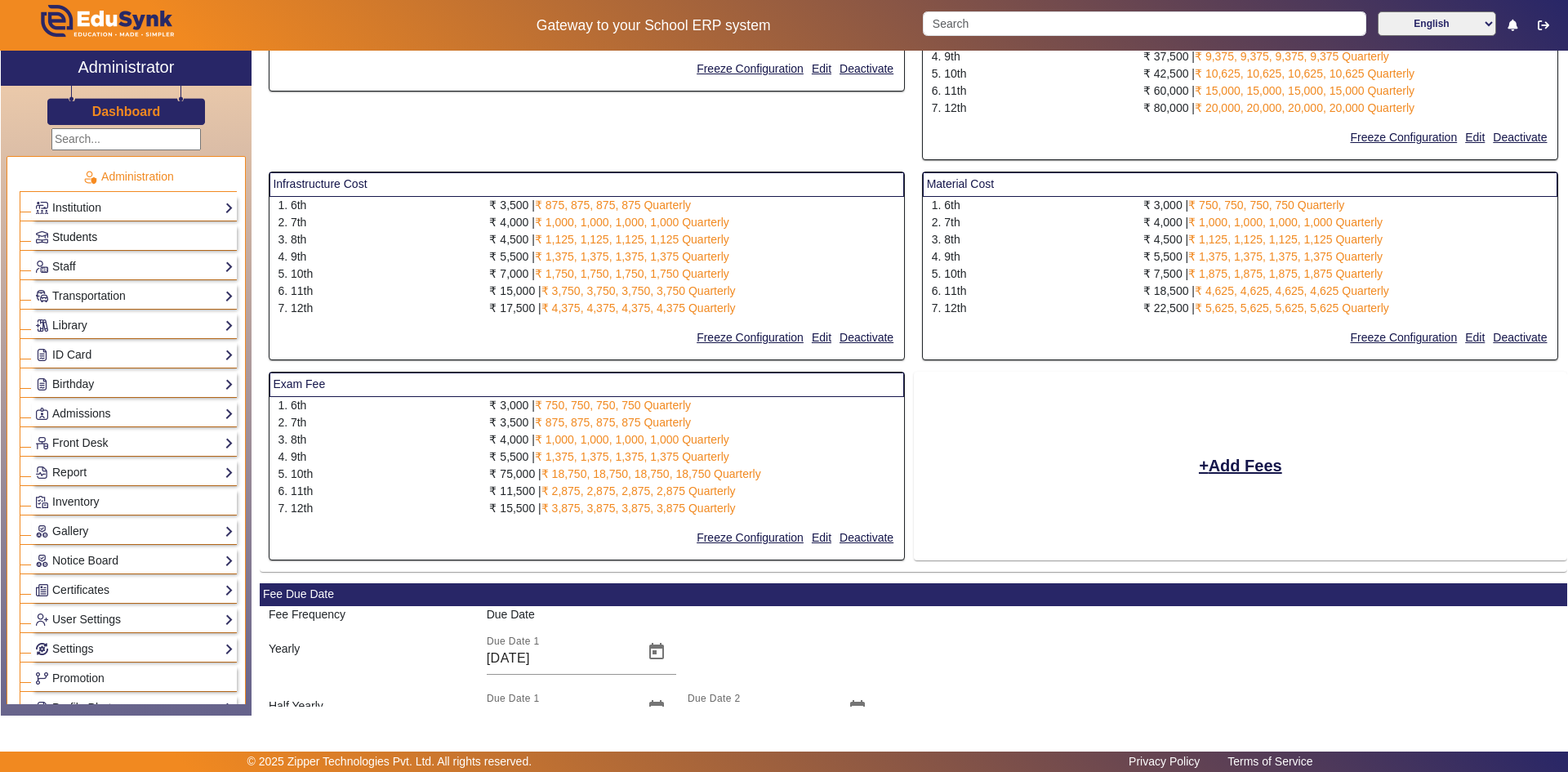
click at [86, 241] on span "Students" at bounding box center [74, 236] width 45 height 13
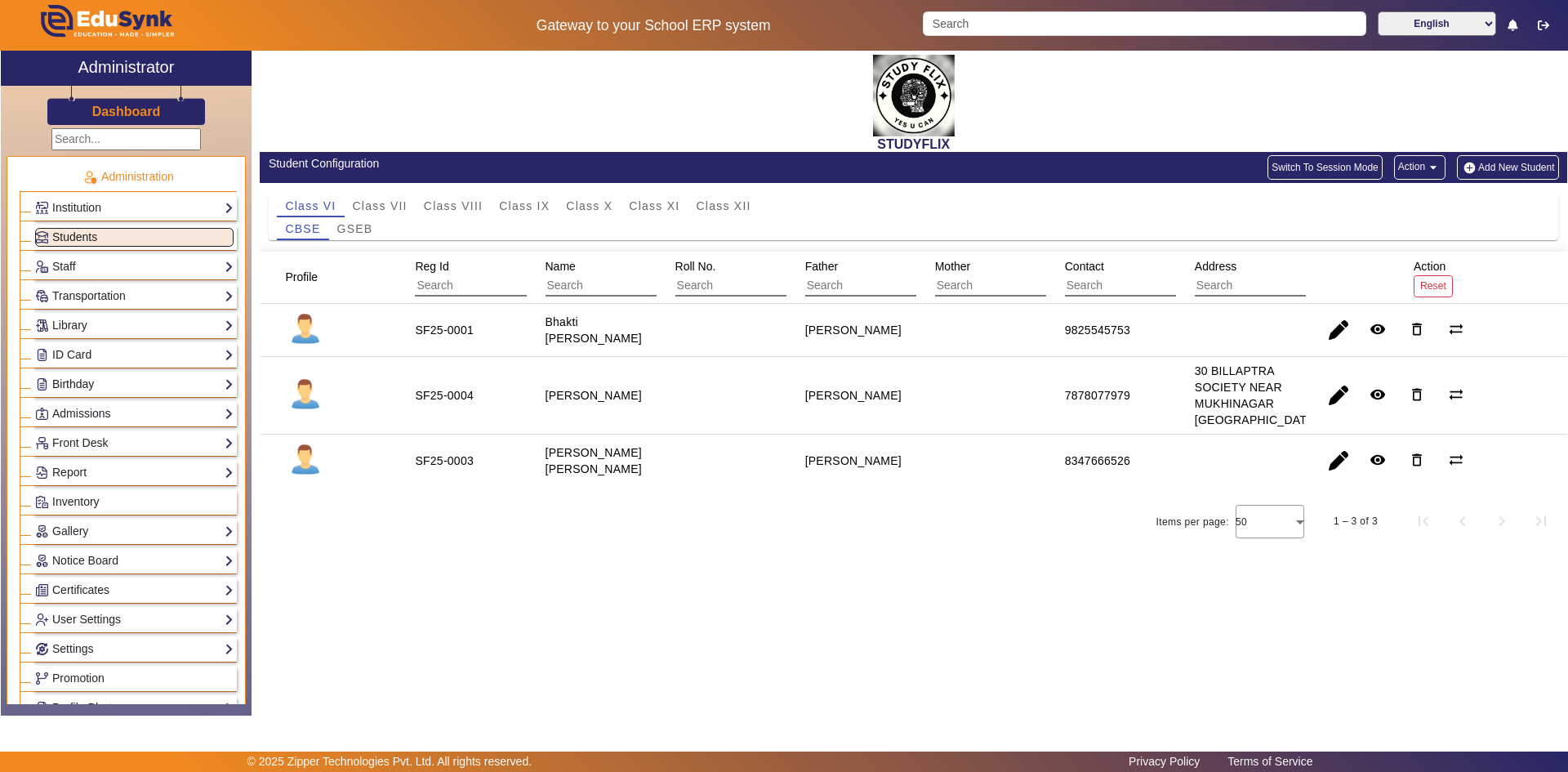
scroll to position [327, 0]
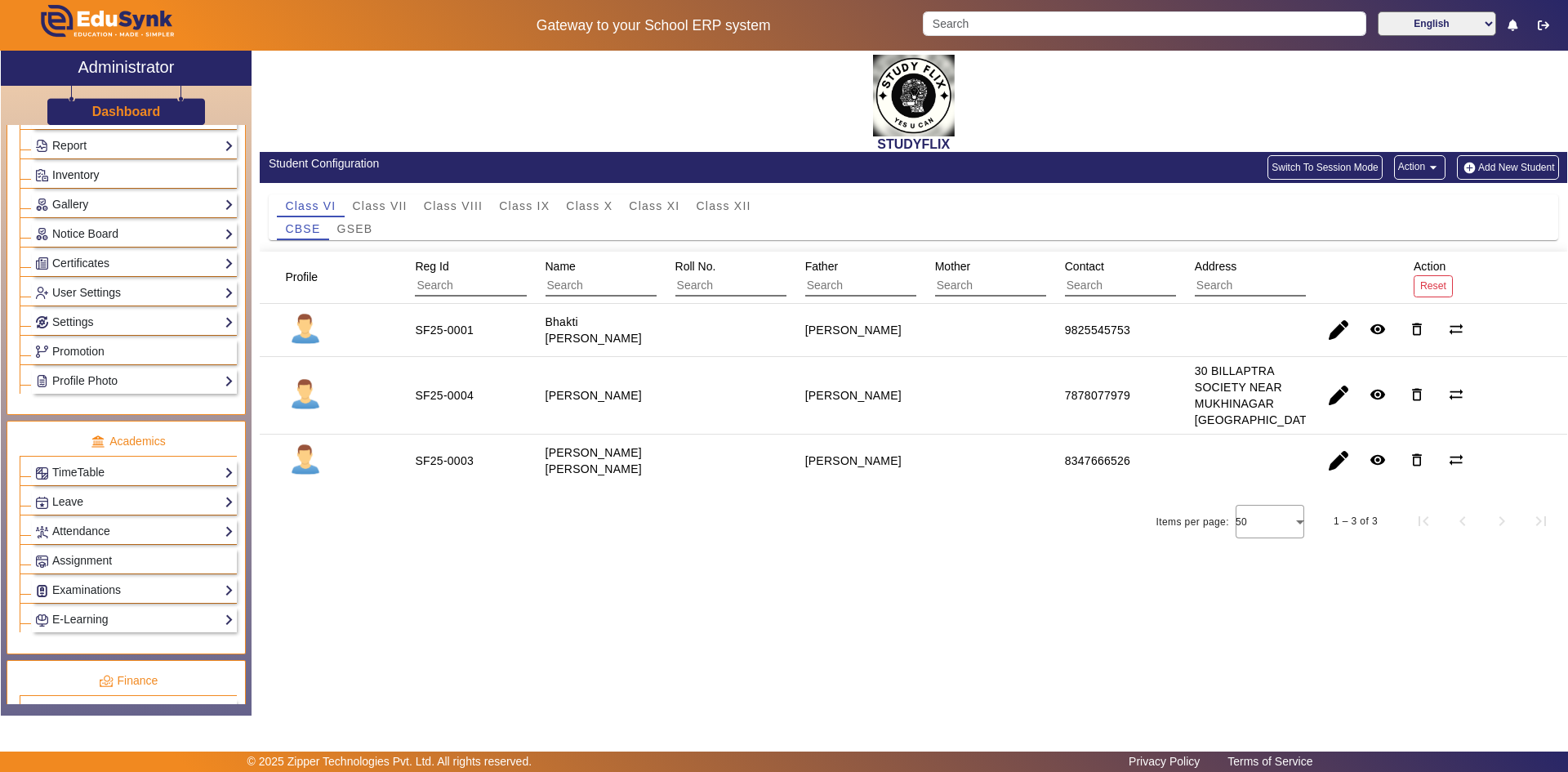
click at [89, 171] on span "Inventory" at bounding box center [75, 174] width 48 height 13
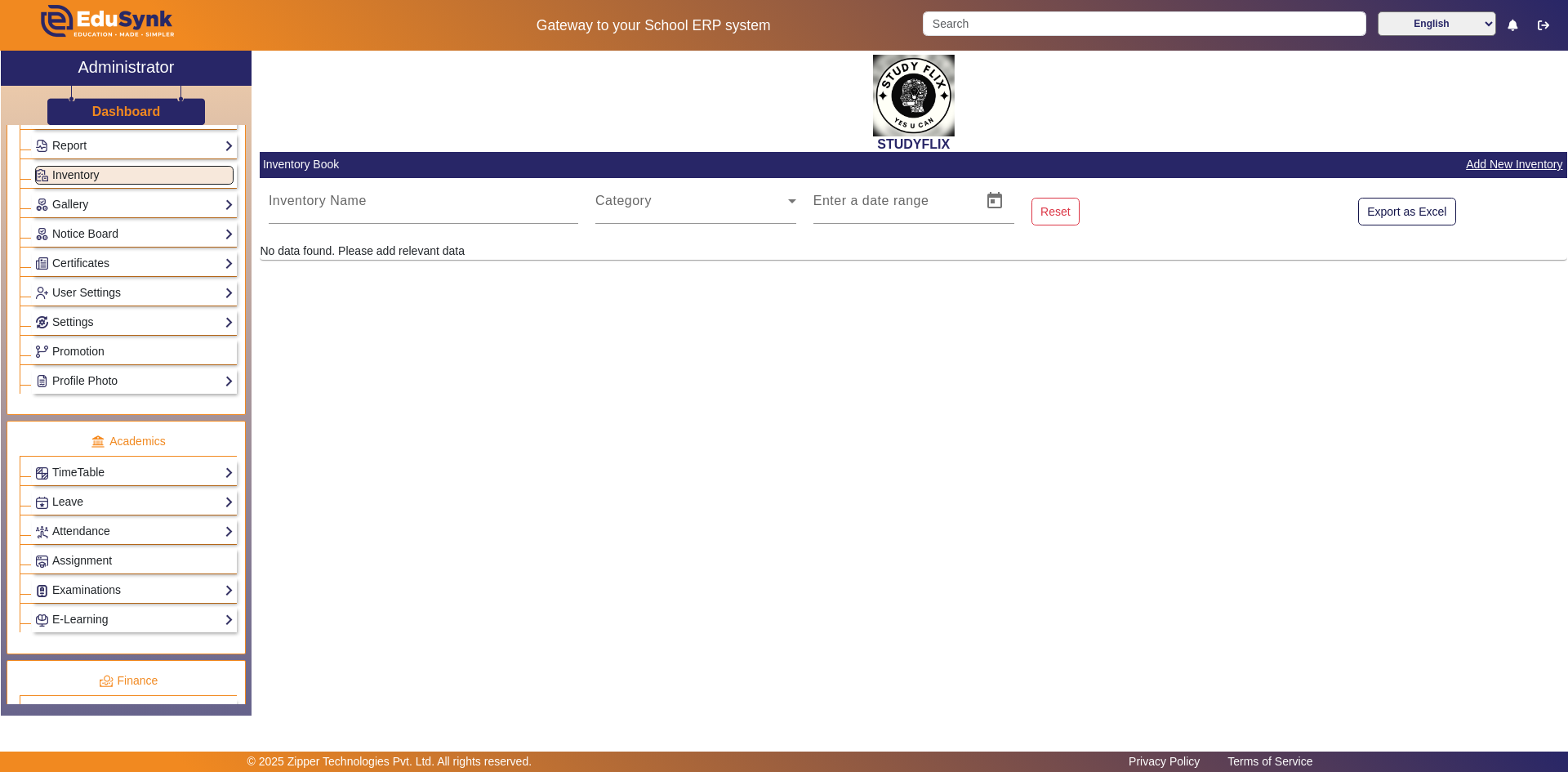
click at [89, 171] on span "Inventory" at bounding box center [75, 174] width 48 height 13
click at [86, 148] on link "Report" at bounding box center [134, 146] width 198 height 19
